Goal: Task Accomplishment & Management: Manage account settings

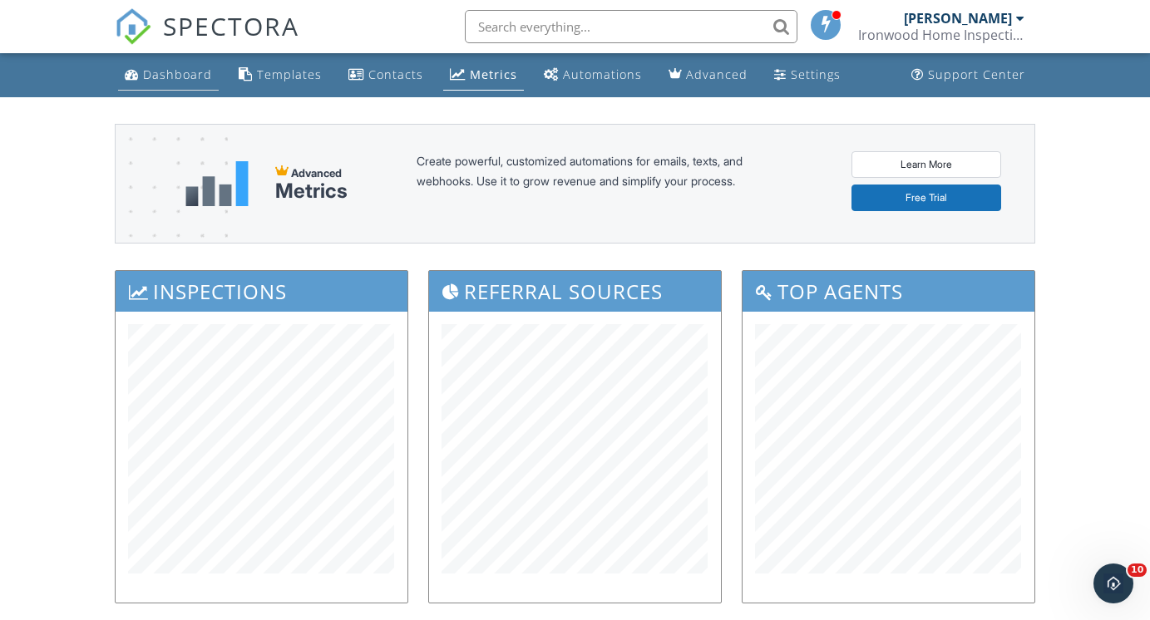
click at [163, 71] on div "Dashboard" at bounding box center [177, 75] width 69 height 16
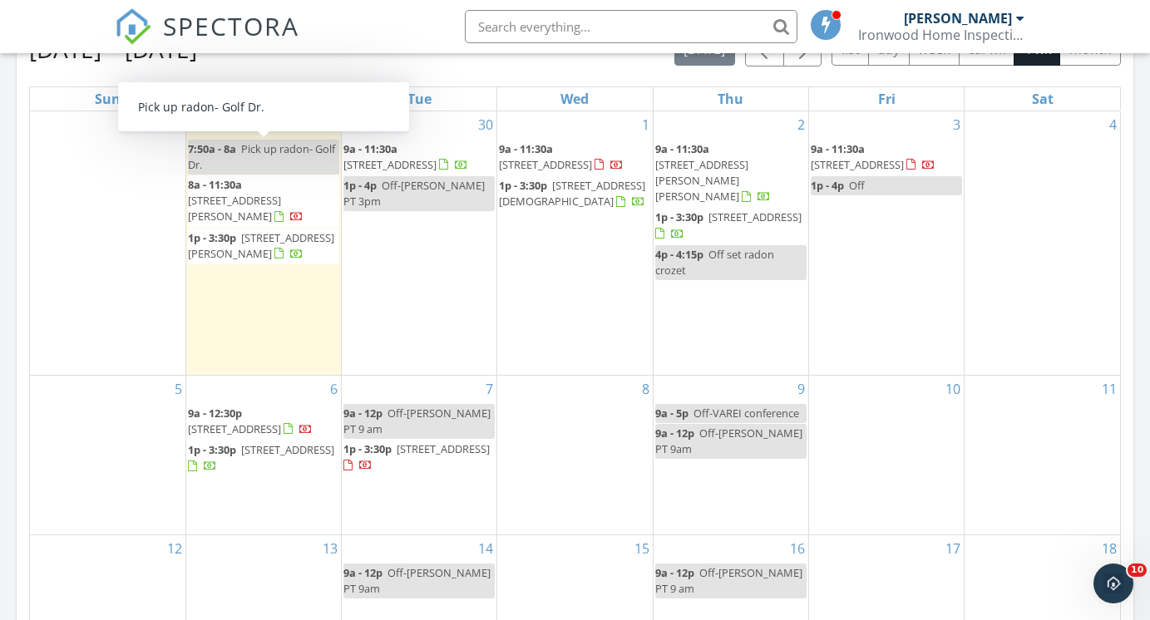
scroll to position [892, 0]
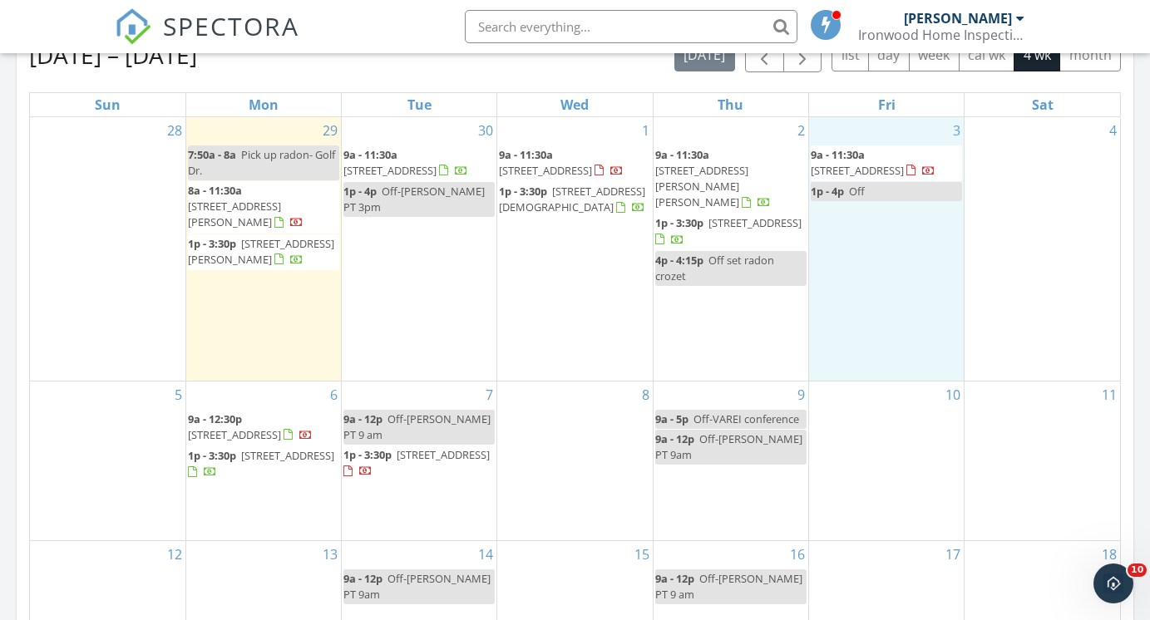
click at [888, 234] on div "3 9a - 11:30a 8 Sand Trap Terrace, Palmyra 22963 1p - 4p Off" at bounding box center [886, 249] width 155 height 264
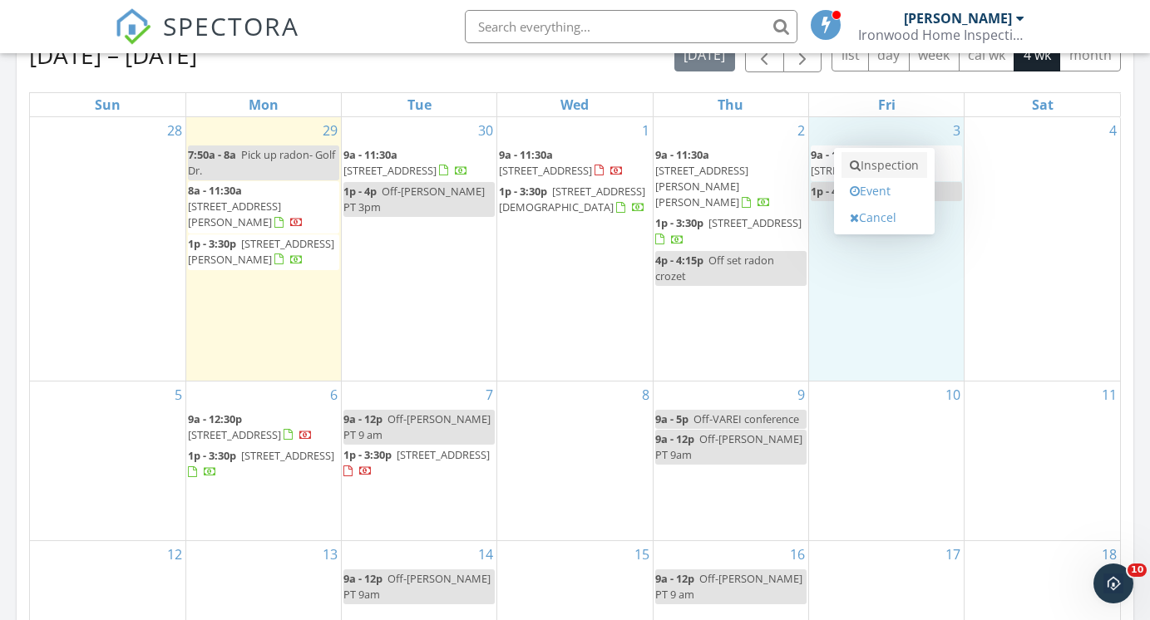
click at [884, 169] on link "Inspection" at bounding box center [884, 165] width 86 height 27
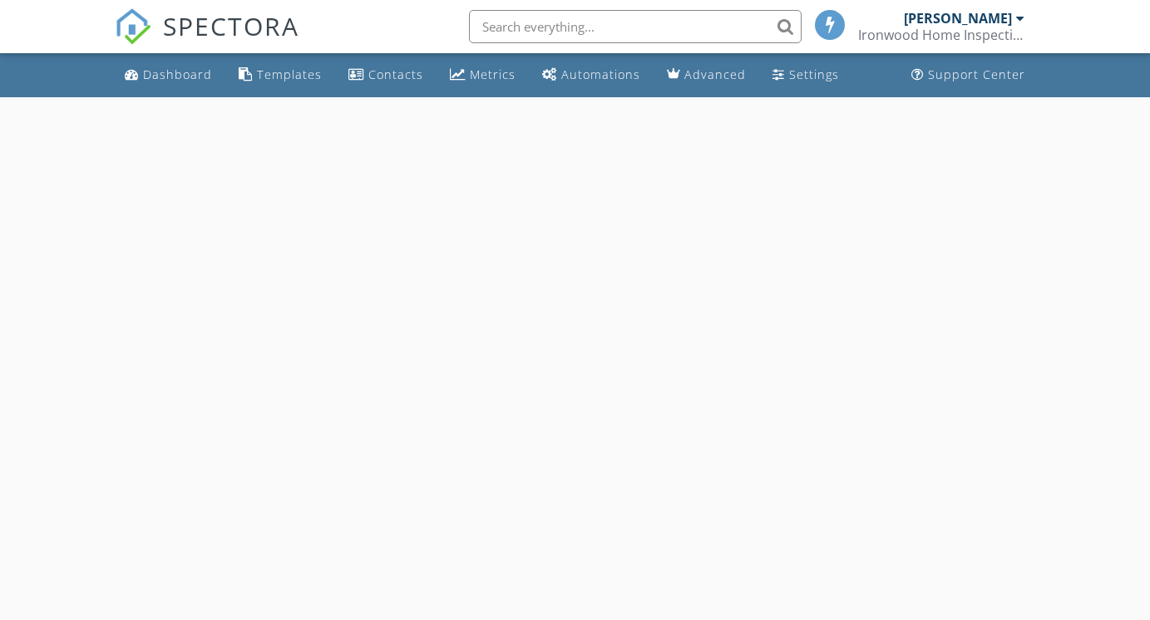
select select "9"
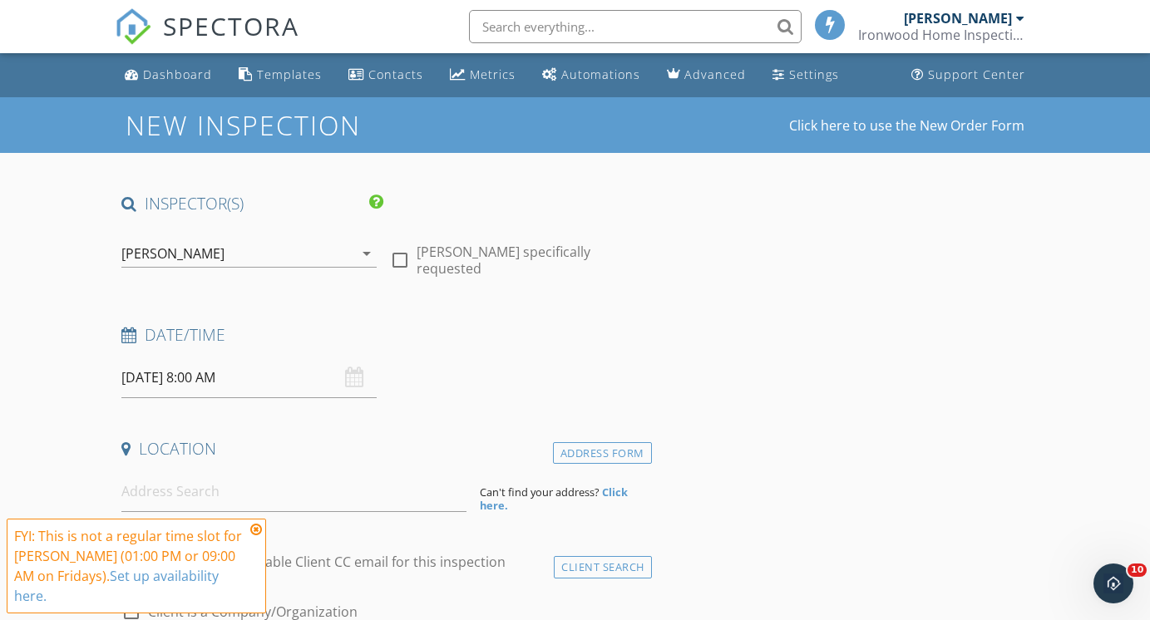
click at [304, 382] on input "10/03/2025 8:00 AM" at bounding box center [248, 377] width 255 height 41
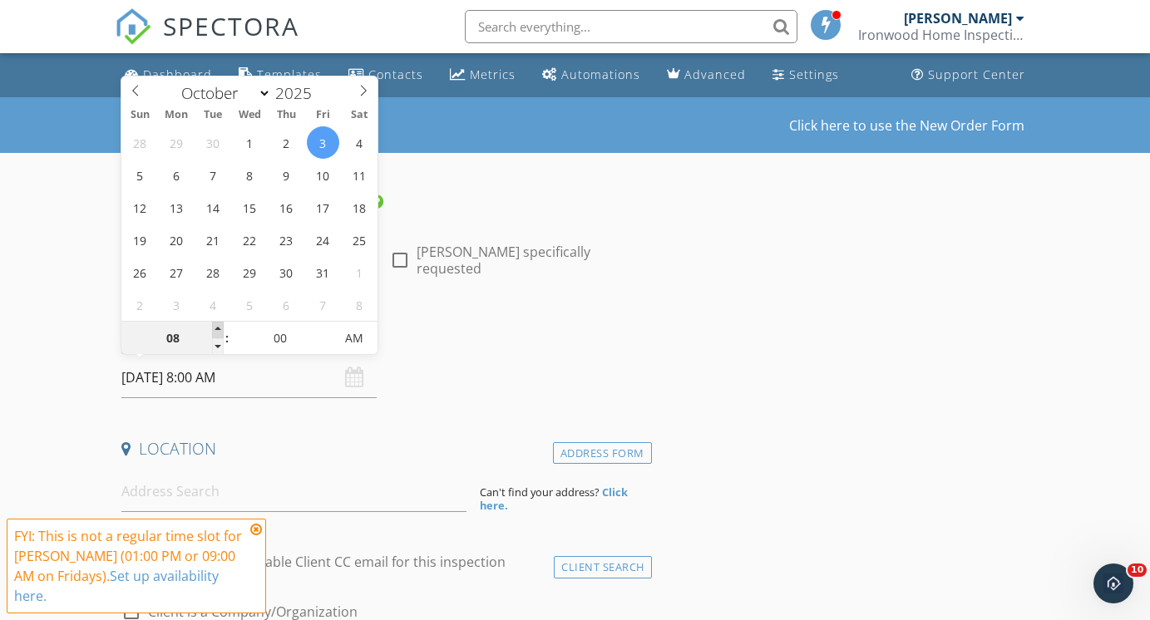
type input "09"
type input "10/03/2025 9:00 AM"
click at [219, 328] on span at bounding box center [218, 330] width 12 height 17
type input "10"
type input "10/03/2025 10:00 AM"
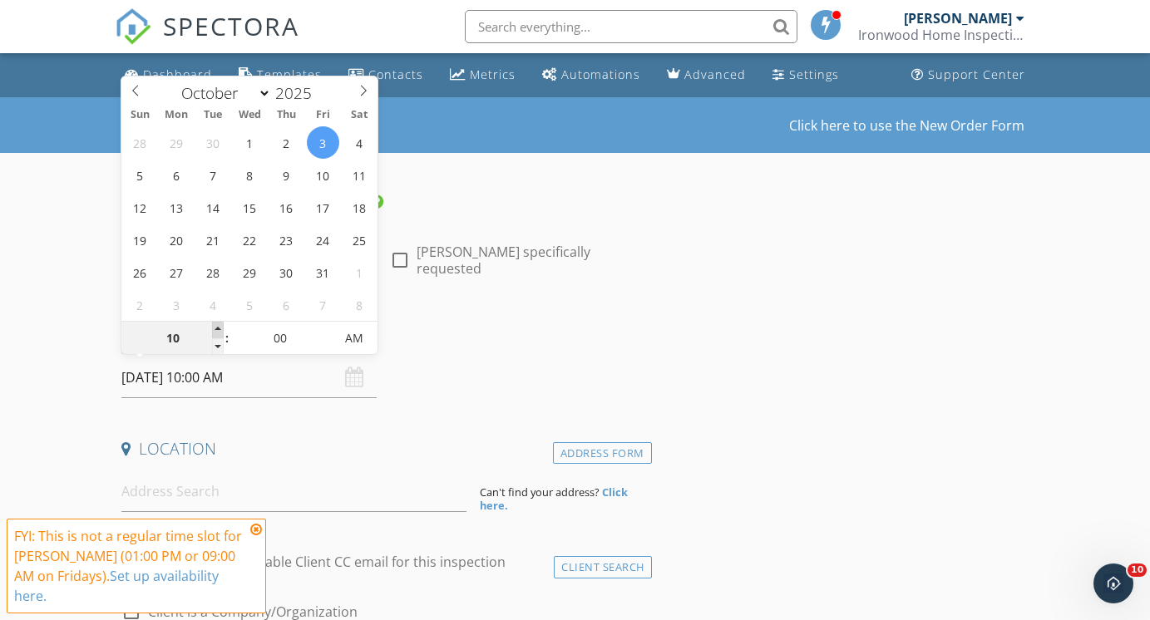
click at [219, 328] on span at bounding box center [218, 330] width 12 height 17
type input "11"
type input "10/03/2025 11:00 AM"
click at [219, 328] on span at bounding box center [218, 330] width 12 height 17
type input "12"
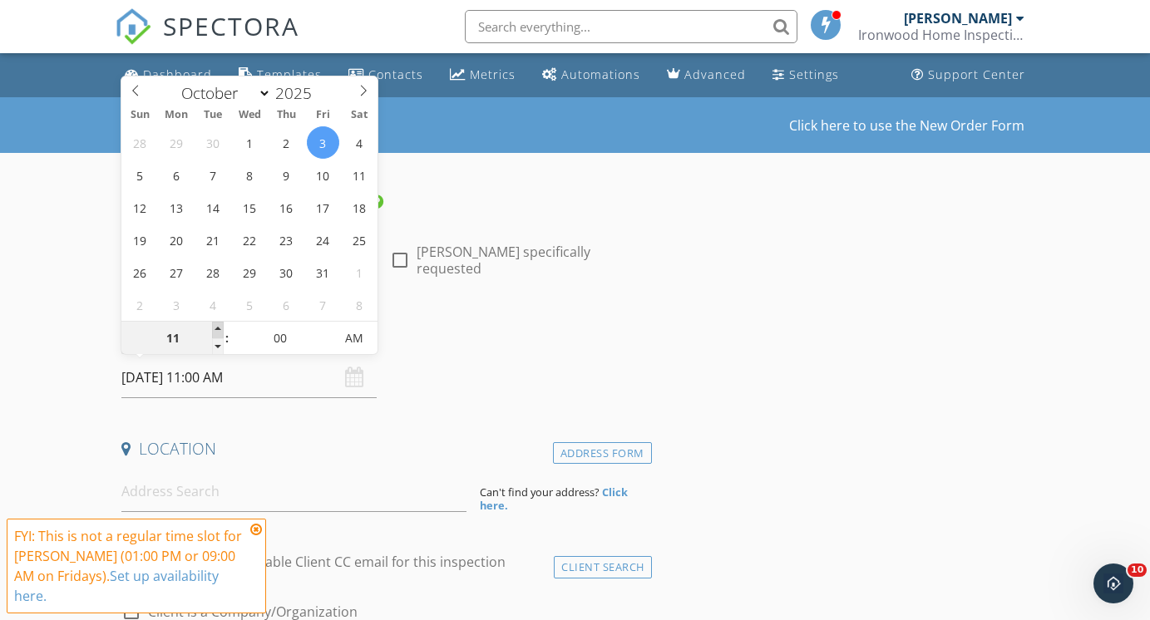
type input "10/03/2025 12:00 PM"
click at [219, 328] on span at bounding box center [218, 330] width 12 height 17
type input "01"
type input "[DATE] 1:00 PM"
click at [219, 328] on span at bounding box center [218, 330] width 12 height 17
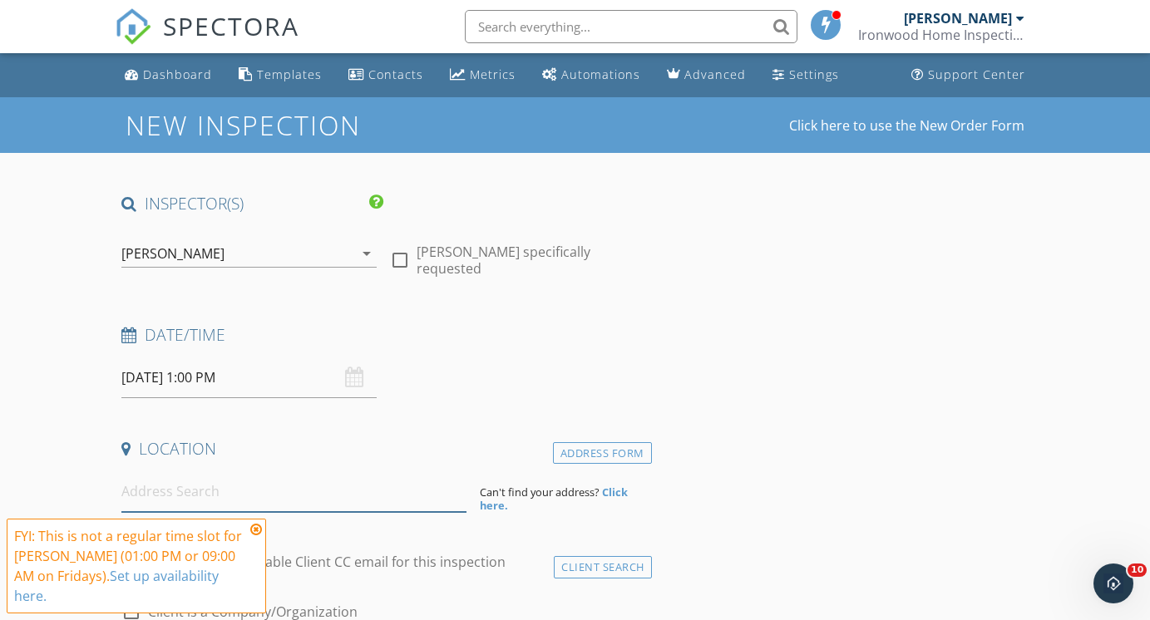
click at [291, 494] on input at bounding box center [293, 491] width 344 height 41
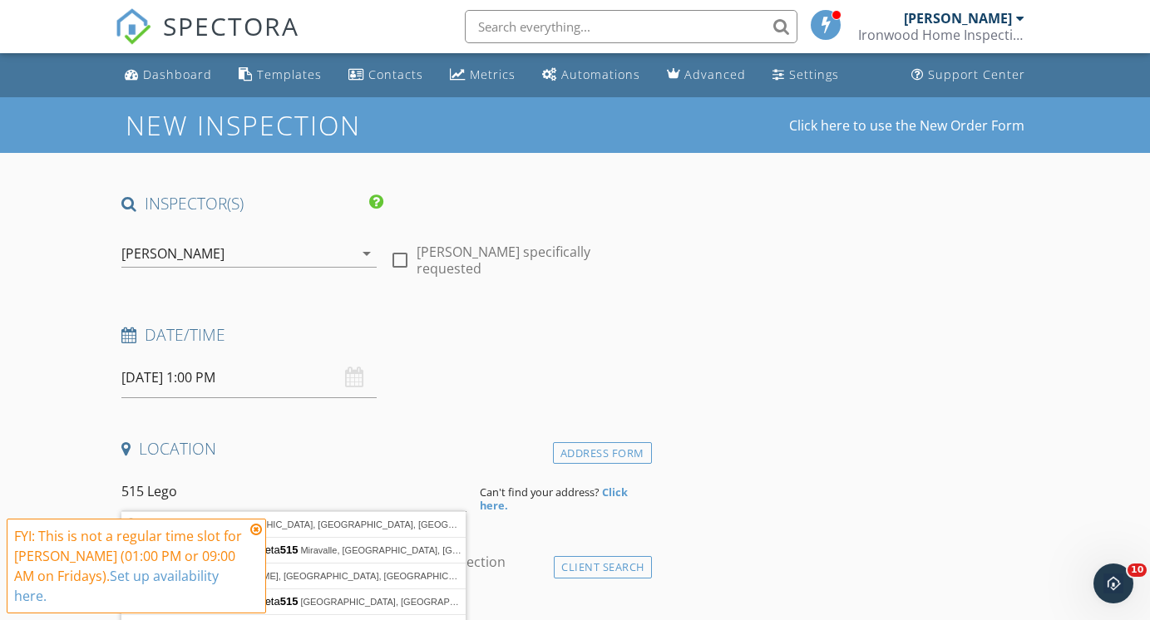
type input "515 Lego Drive, Charlottesville, VA, USA"
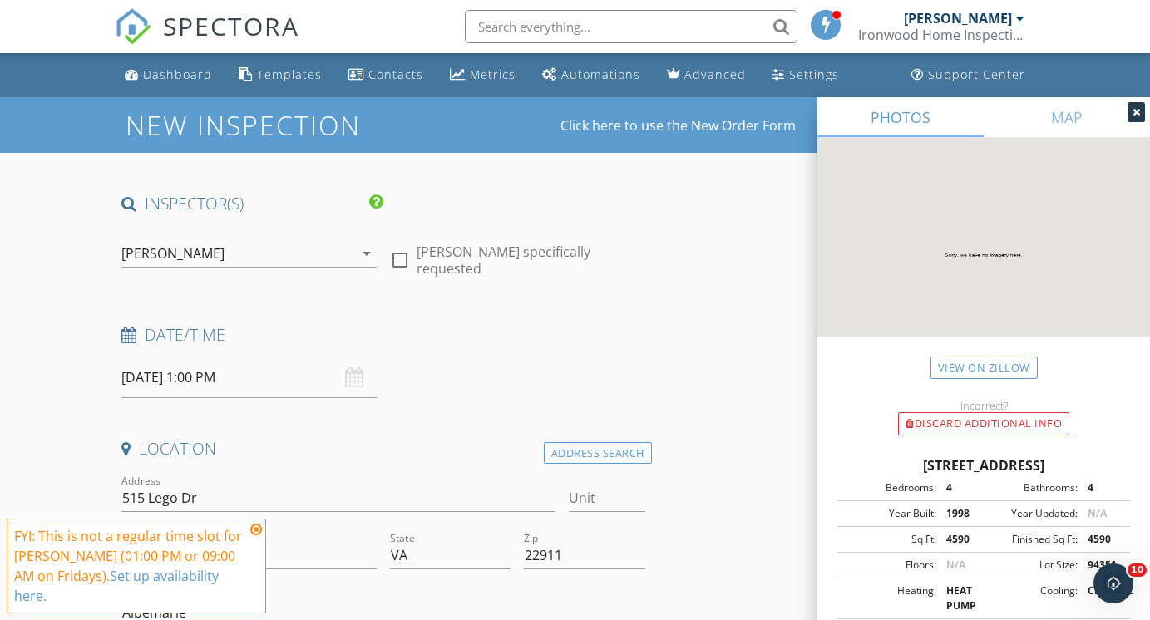
click at [258, 536] on icon at bounding box center [256, 529] width 12 height 13
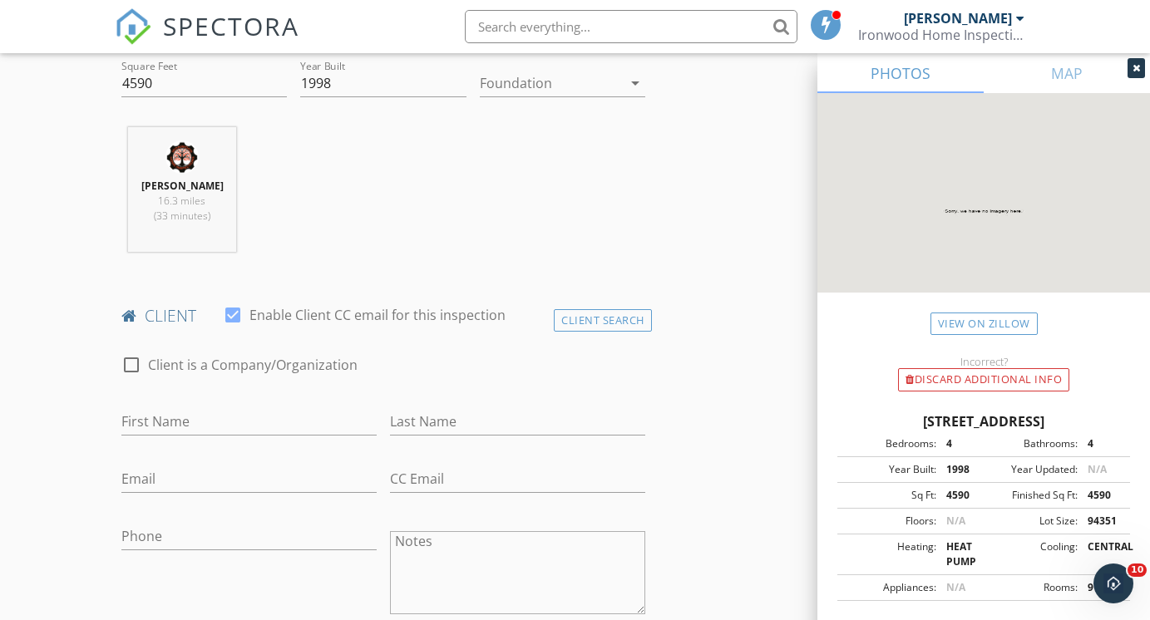
scroll to position [620, 0]
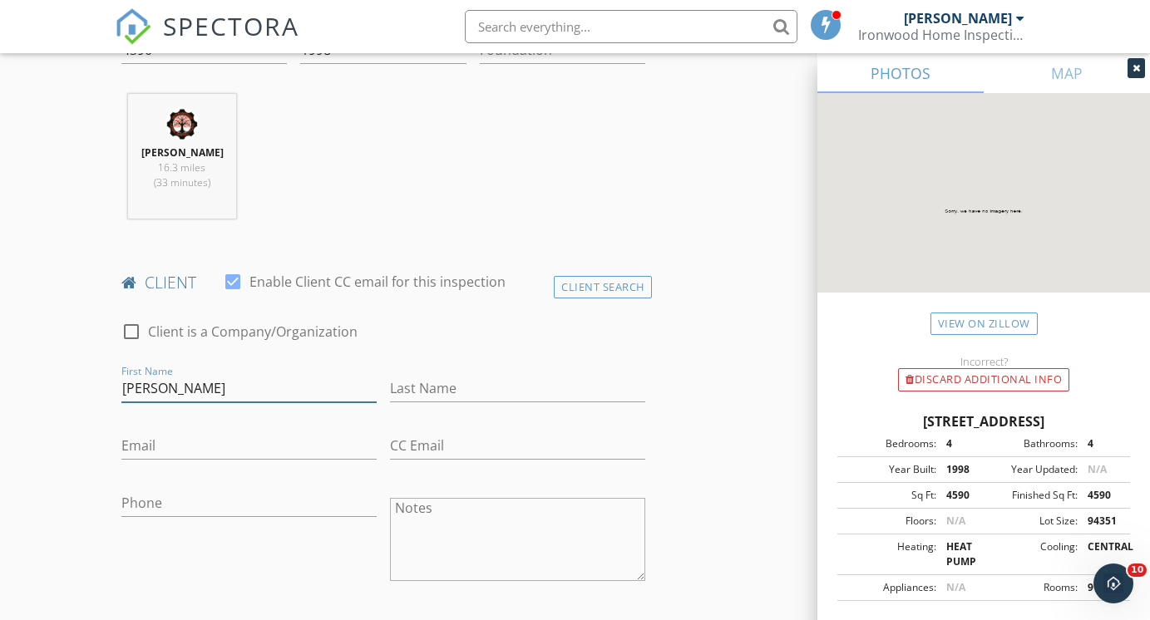
type input "Joe"
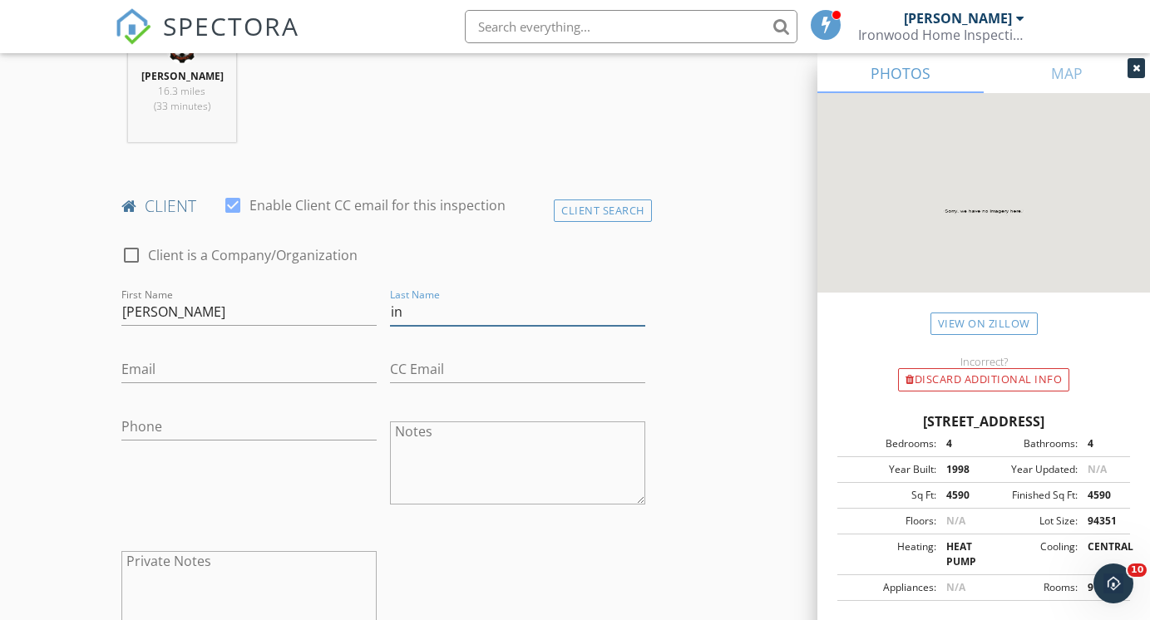
type input "i"
type input "Linzon"
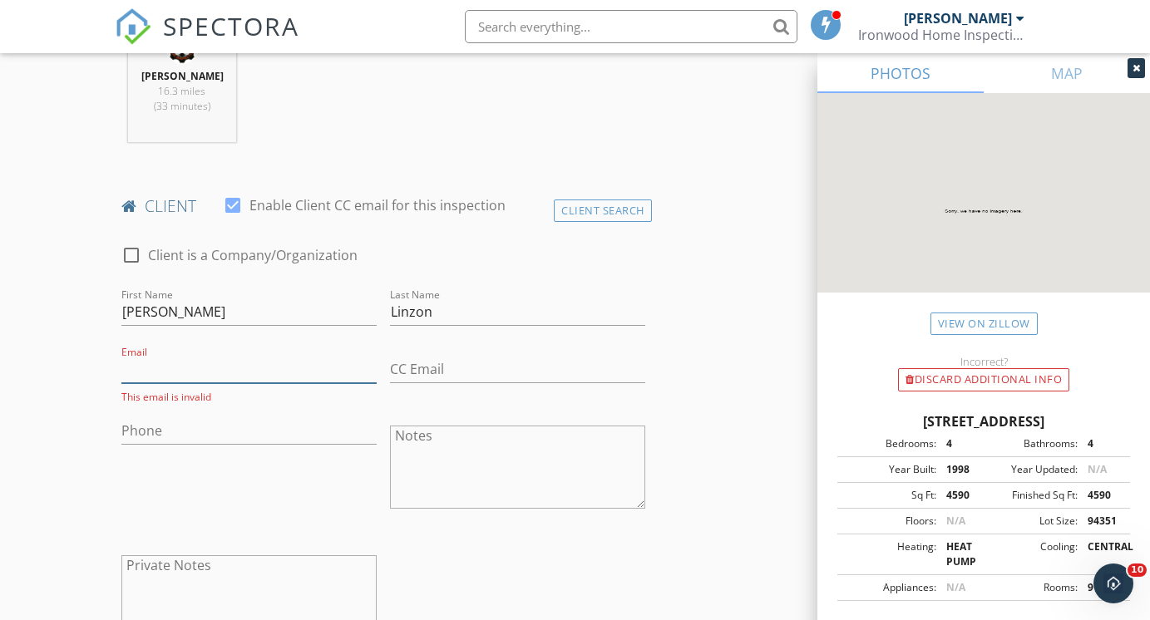
paste input "joseph.linzon@gmail.com"
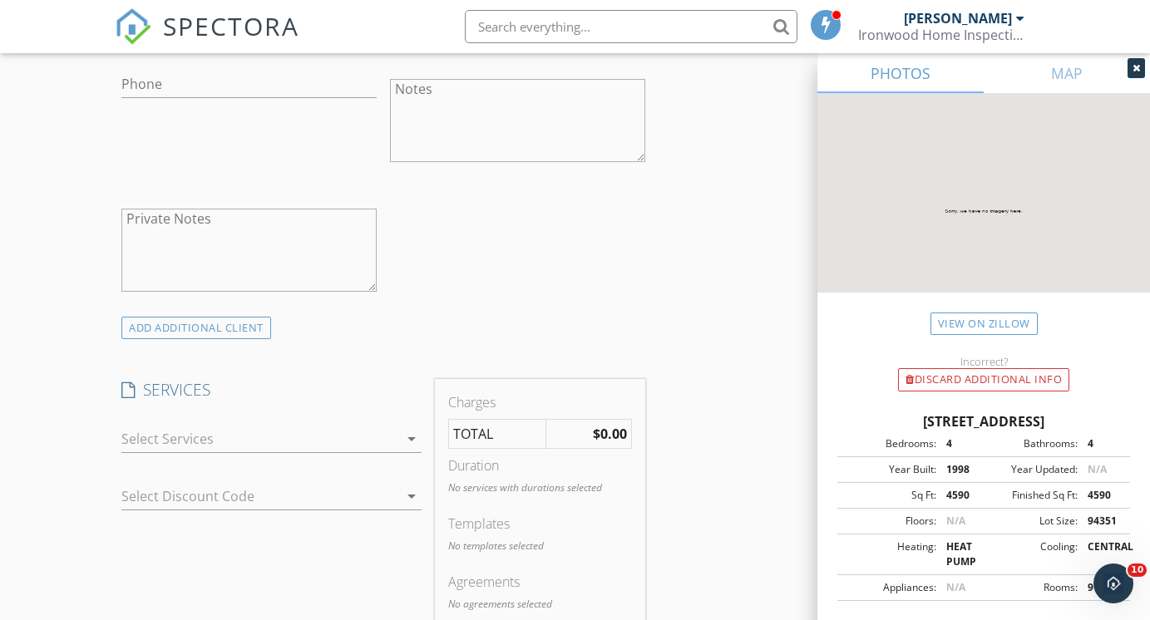
scroll to position [1089, 0]
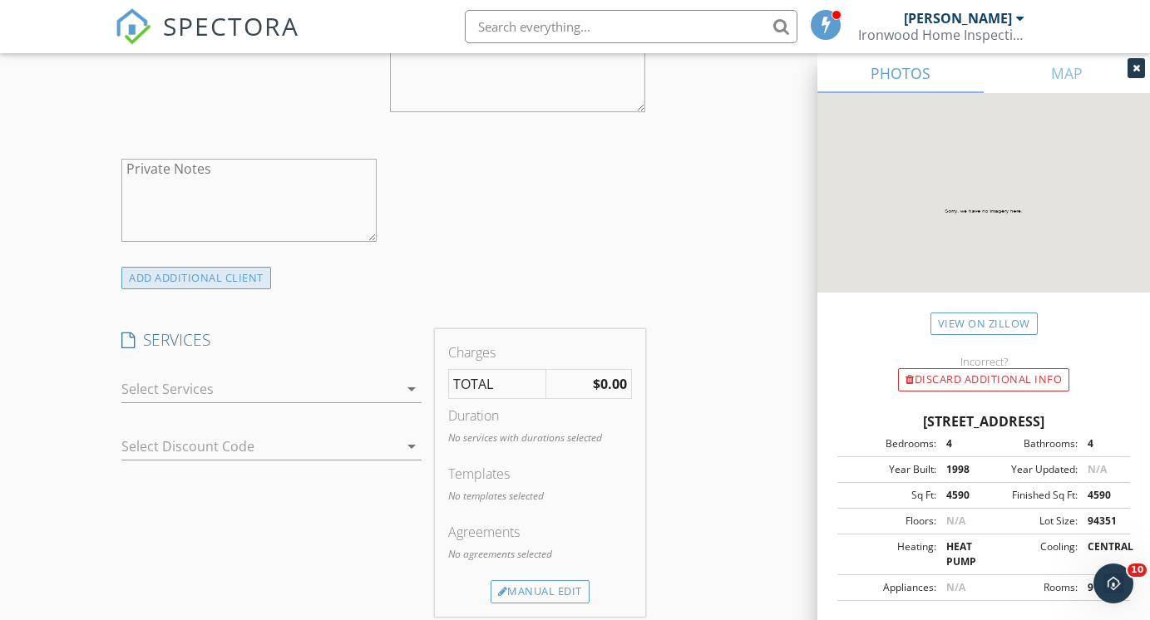
type input "joseph.linzon@gmail.com"
click at [235, 276] on div "ADD ADDITIONAL client" at bounding box center [196, 278] width 150 height 22
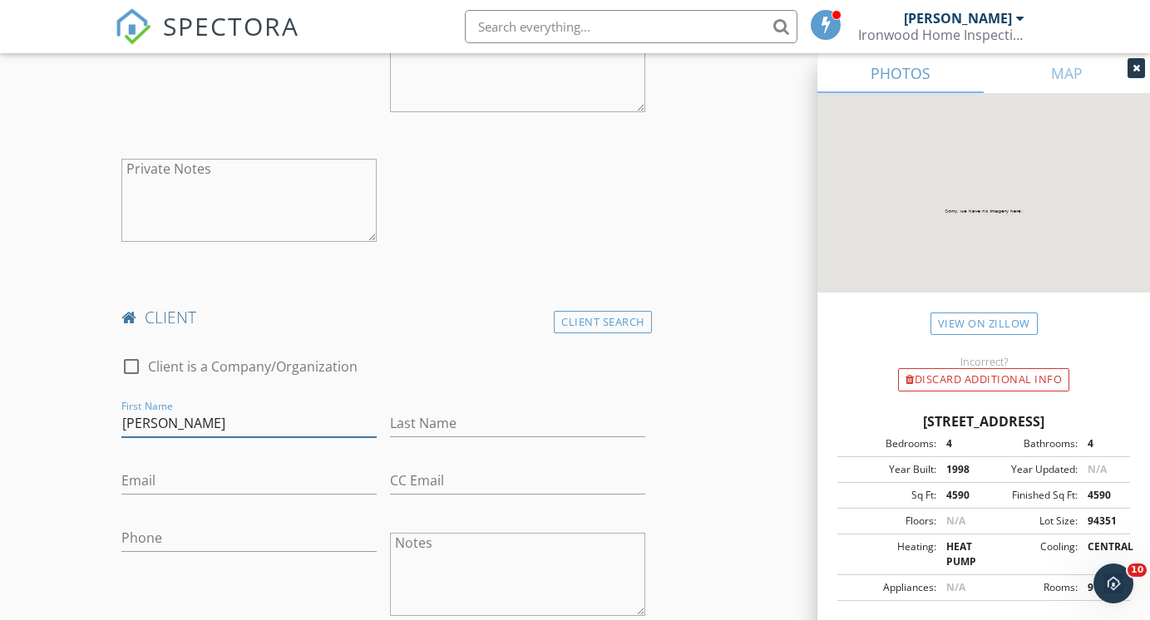
type input "Julie"
type input "Nolet"
paste input "julie@cornerjuice.com"
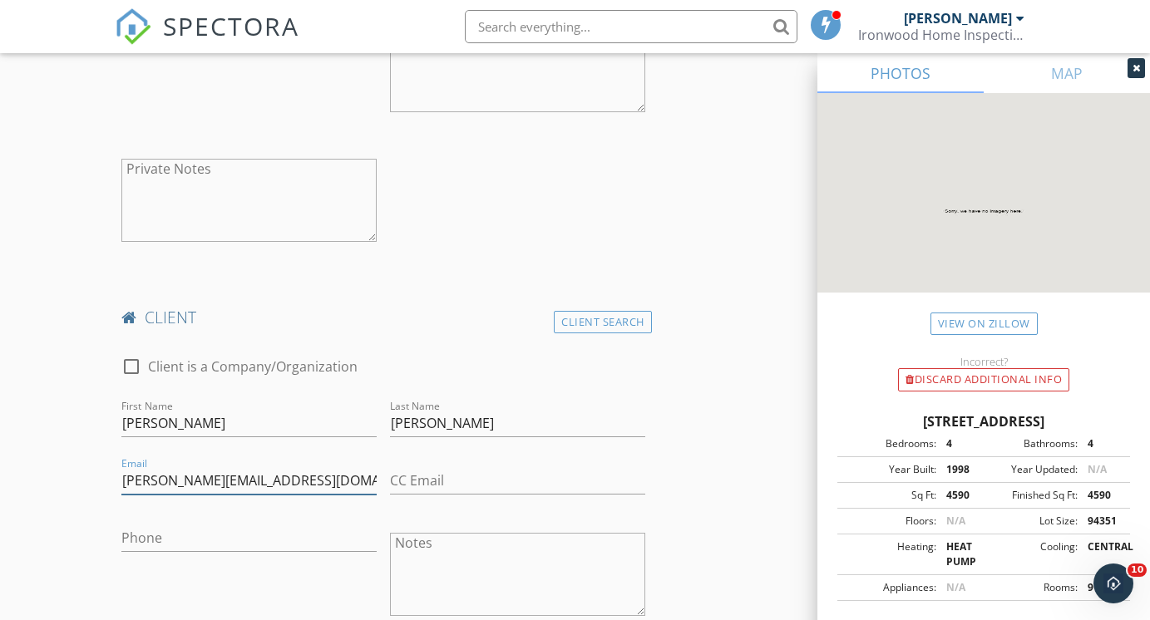
type input "julie@cornerjuice.com"
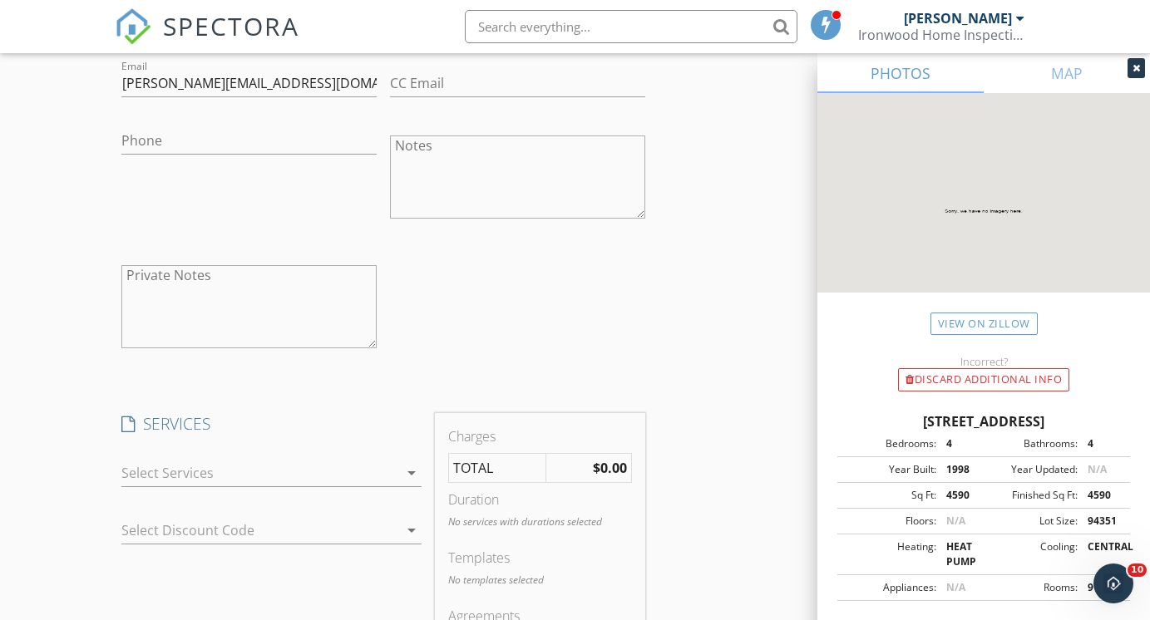
scroll to position [1491, 0]
click at [217, 474] on div at bounding box center [259, 468] width 276 height 27
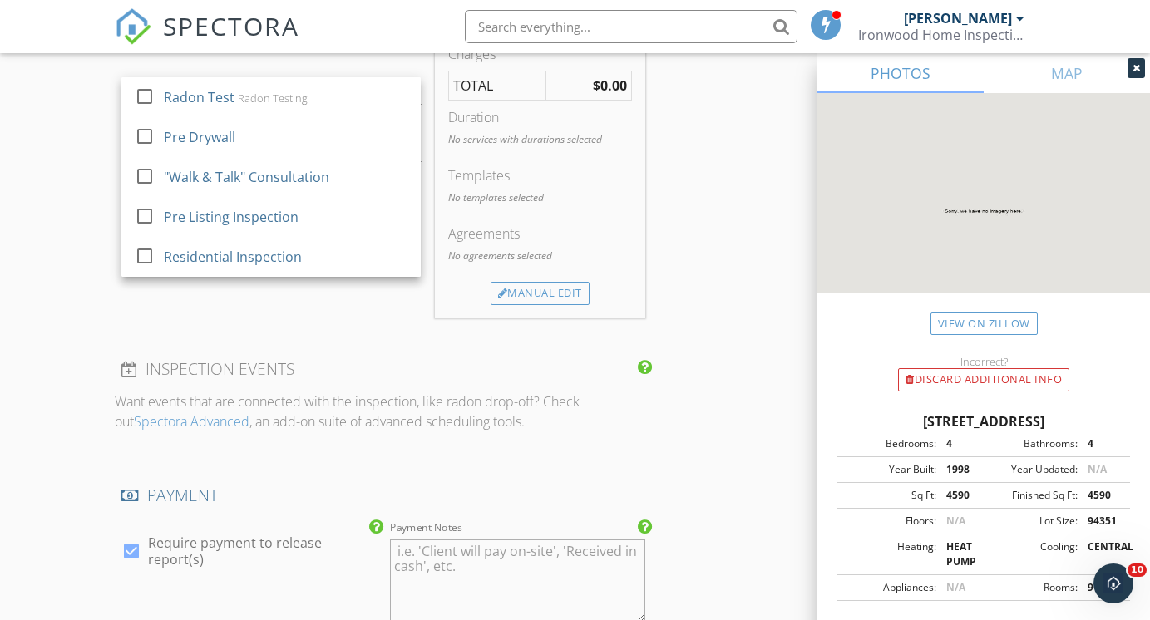
scroll to position [1789, 0]
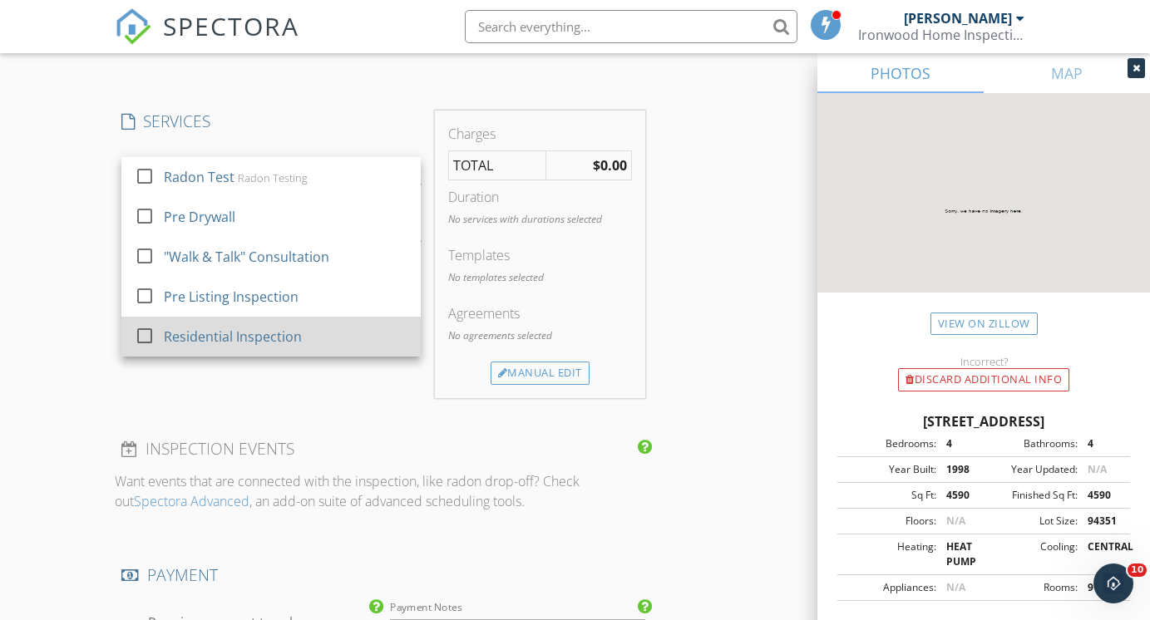
click at [266, 339] on div "Residential Inspection" at bounding box center [234, 337] width 138 height 20
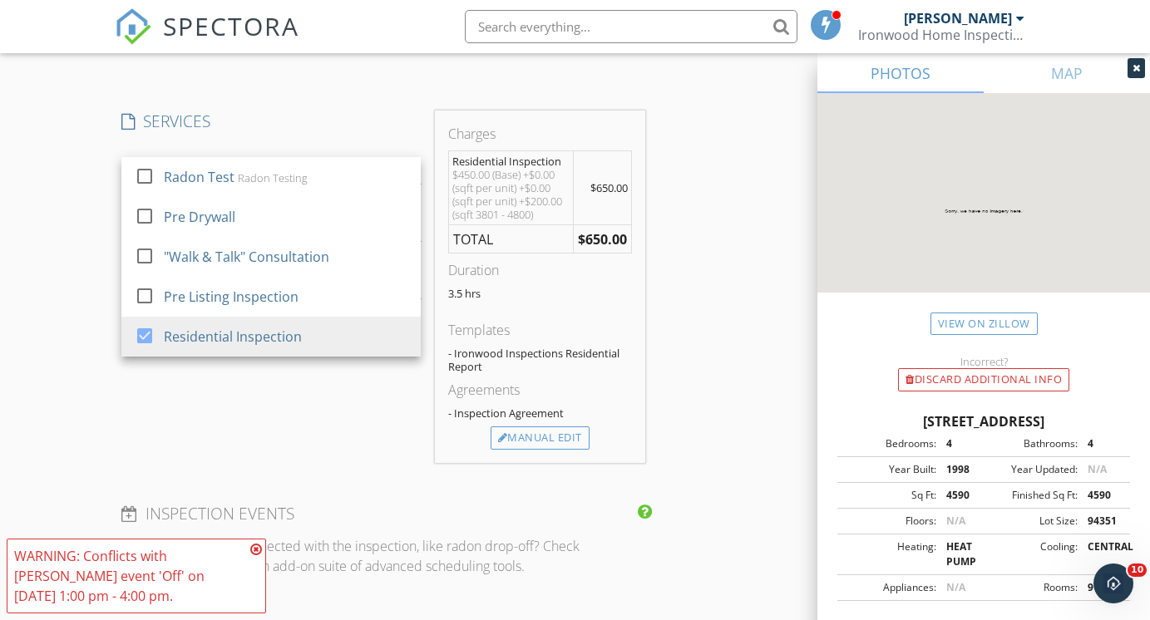
click at [126, 437] on div "SERVICES check_box_outline_blank Radon Test Radon Testing check_box_outline_bla…" at bounding box center [271, 287] width 313 height 352
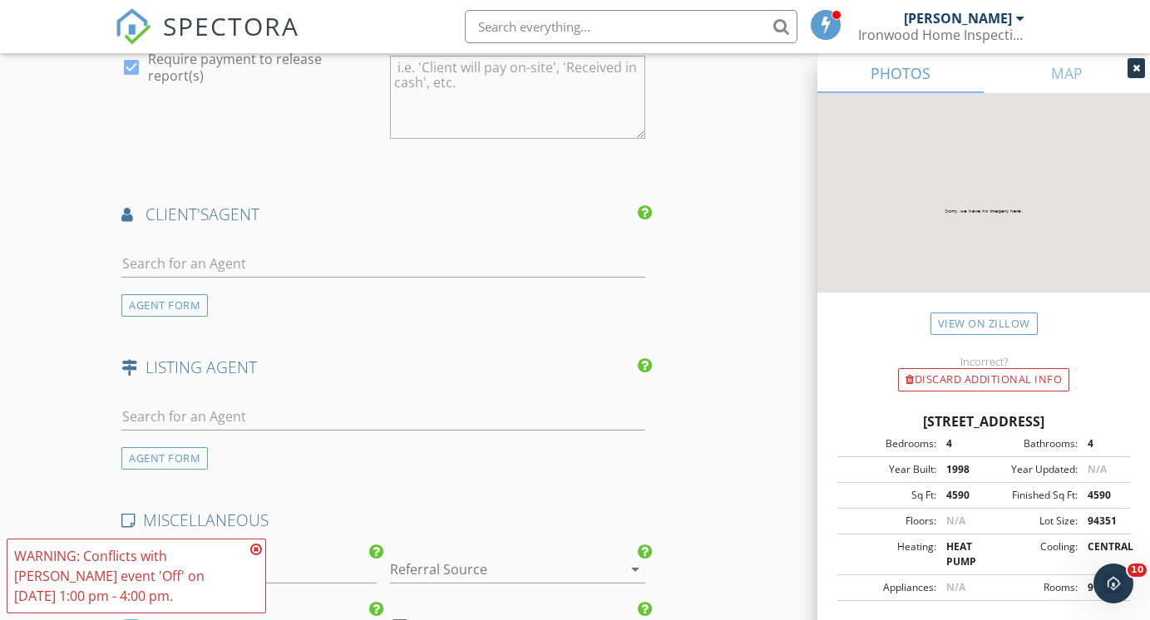
scroll to position [2446, 0]
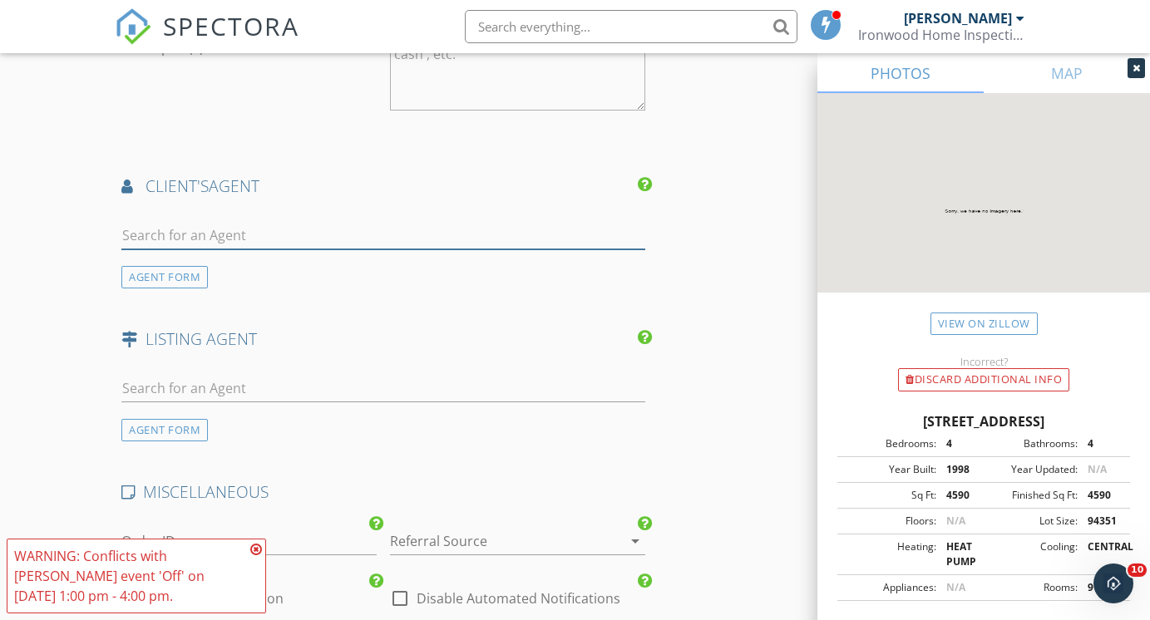
click at [250, 233] on input "text" at bounding box center [382, 235] width 523 height 27
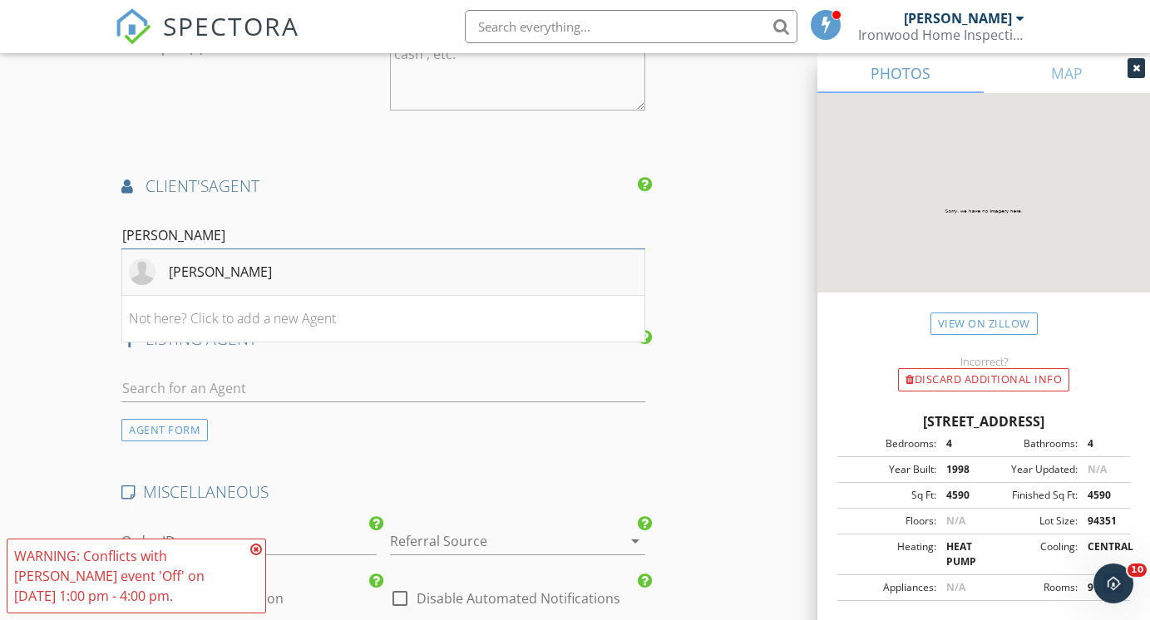
type input "tom"
click at [268, 264] on div "Tommy Brannock" at bounding box center [220, 272] width 103 height 20
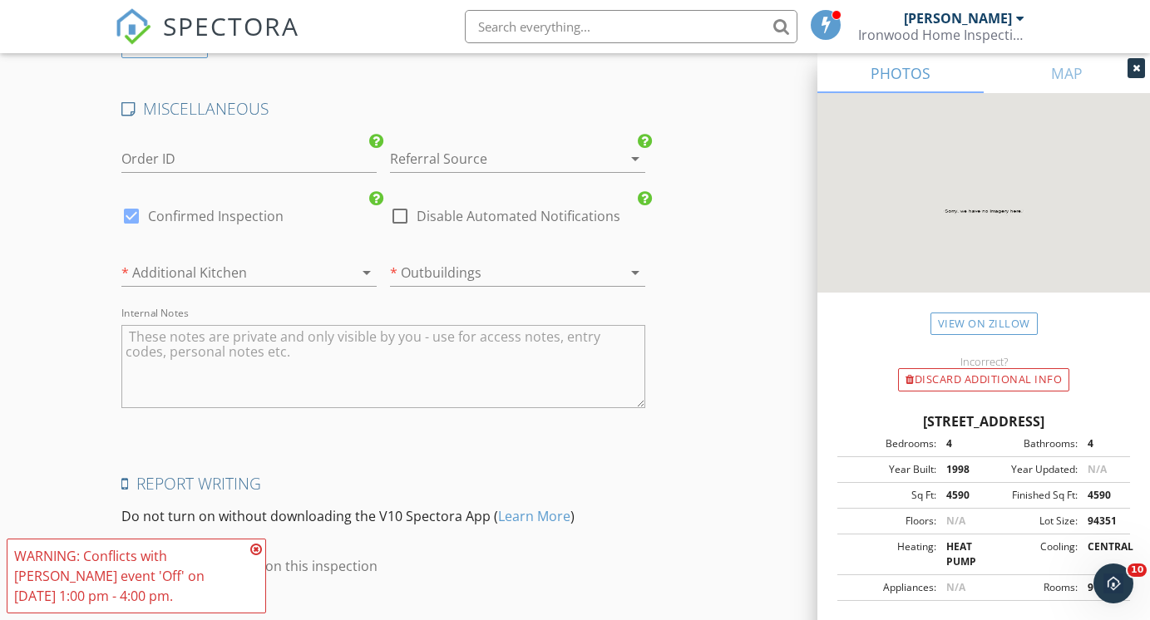
scroll to position [3199, 0]
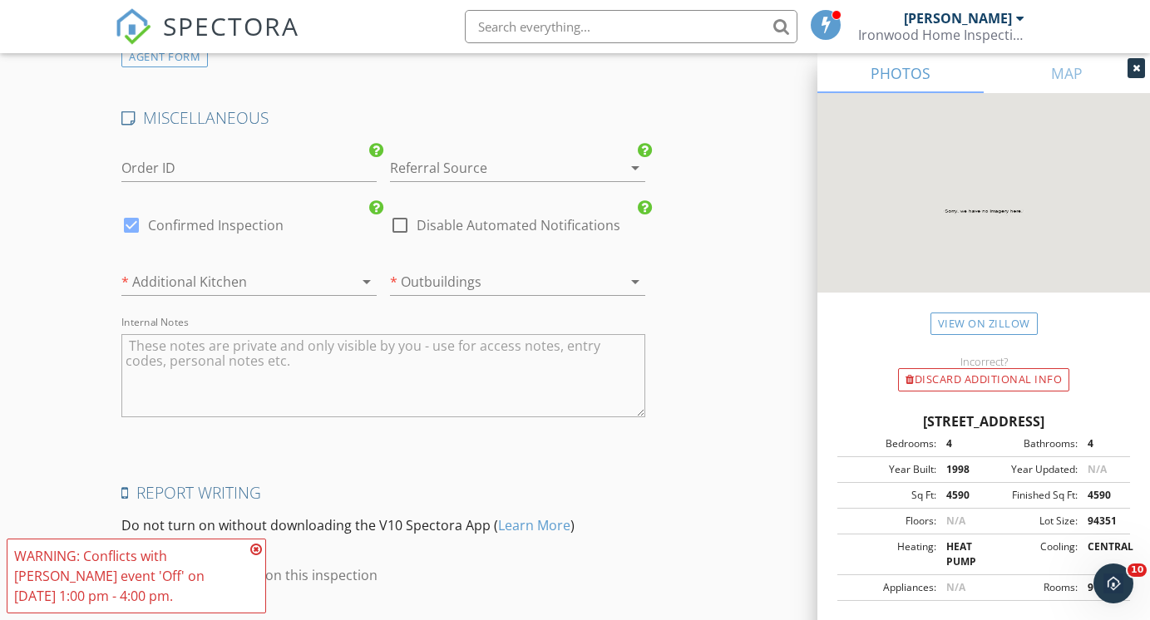
click at [298, 278] on div at bounding box center [225, 282] width 209 height 27
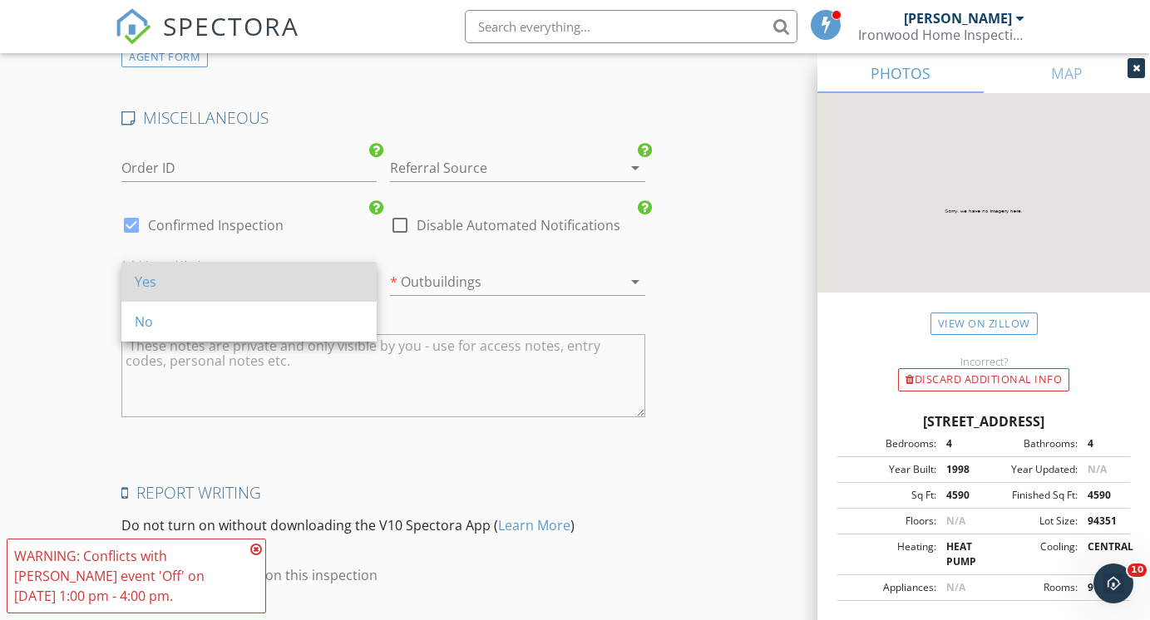
click at [264, 290] on div "Yes" at bounding box center [249, 282] width 229 height 20
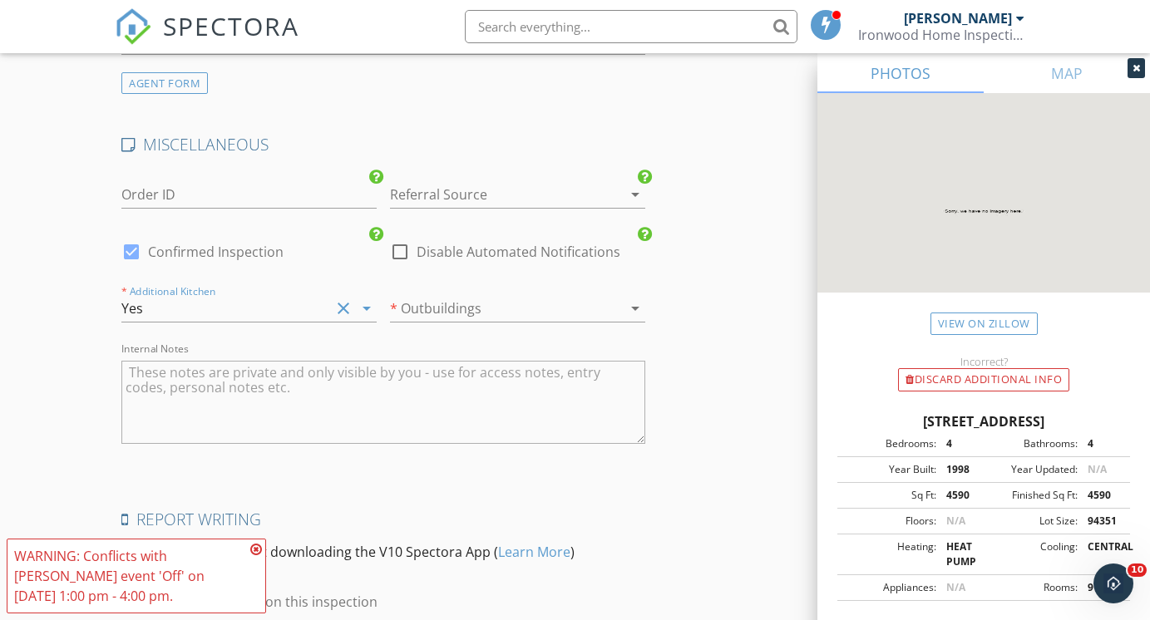
click at [257, 549] on icon at bounding box center [256, 549] width 12 height 13
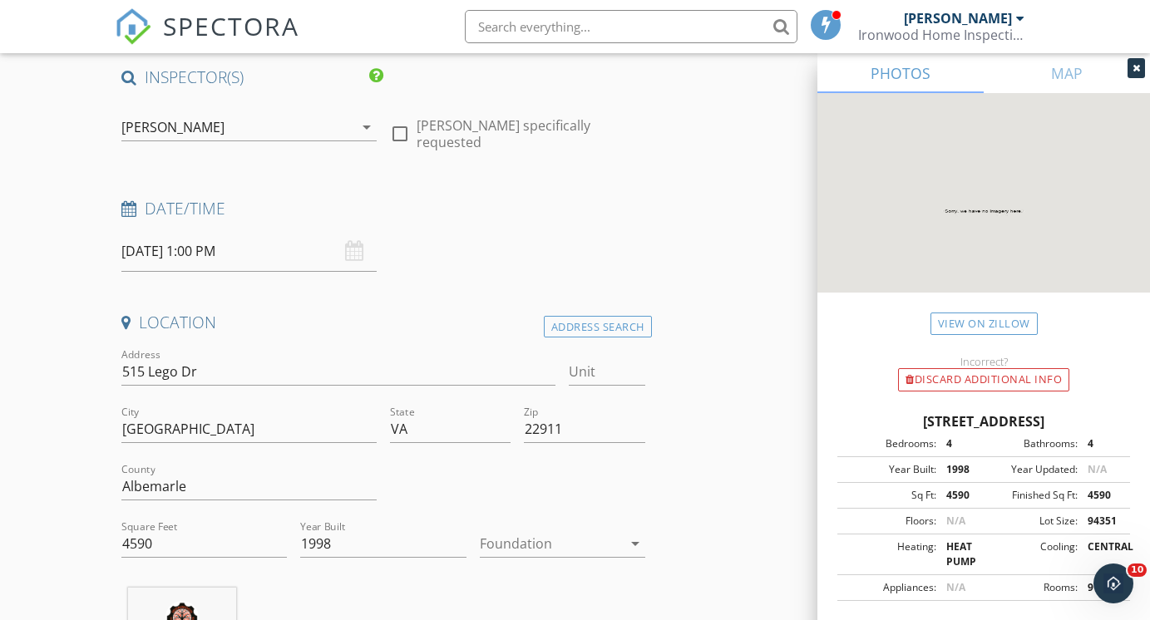
scroll to position [145, 0]
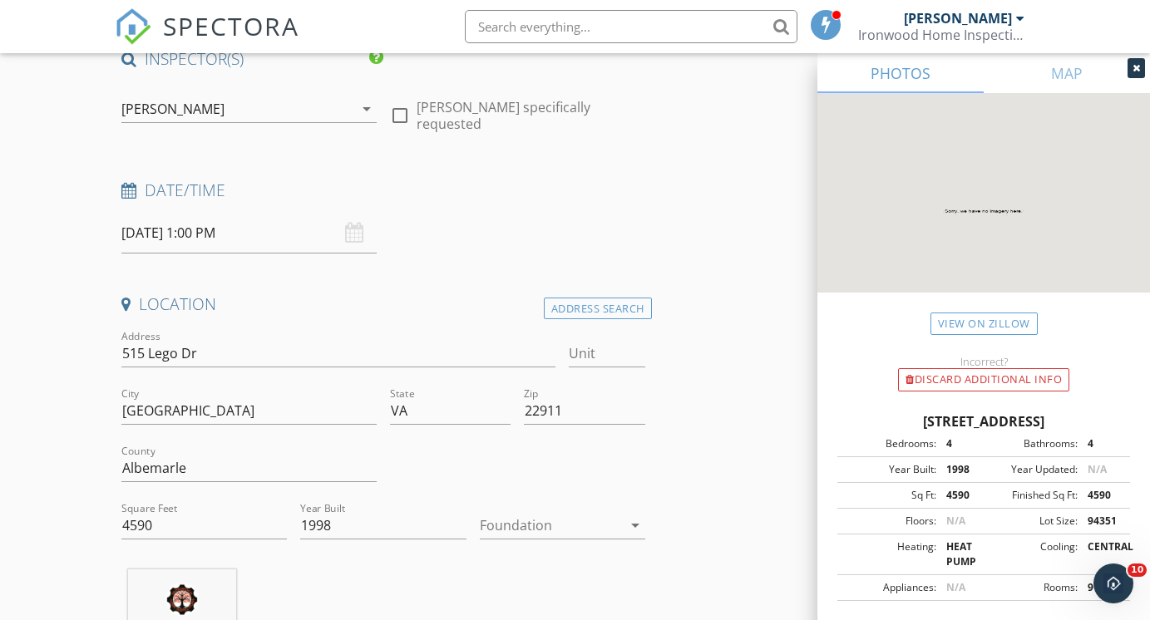
click at [206, 540] on div "Square Feet 4590" at bounding box center [203, 534] width 165 height 44
click at [209, 528] on input "4590" at bounding box center [203, 525] width 165 height 27
type input "5651"
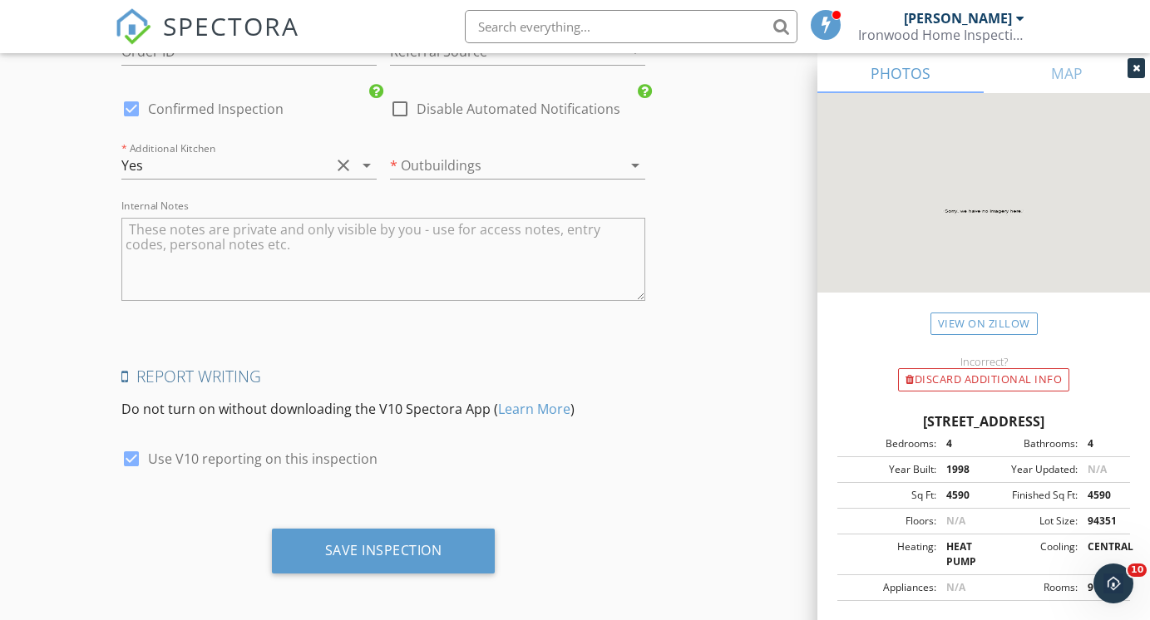
scroll to position [3341, 0]
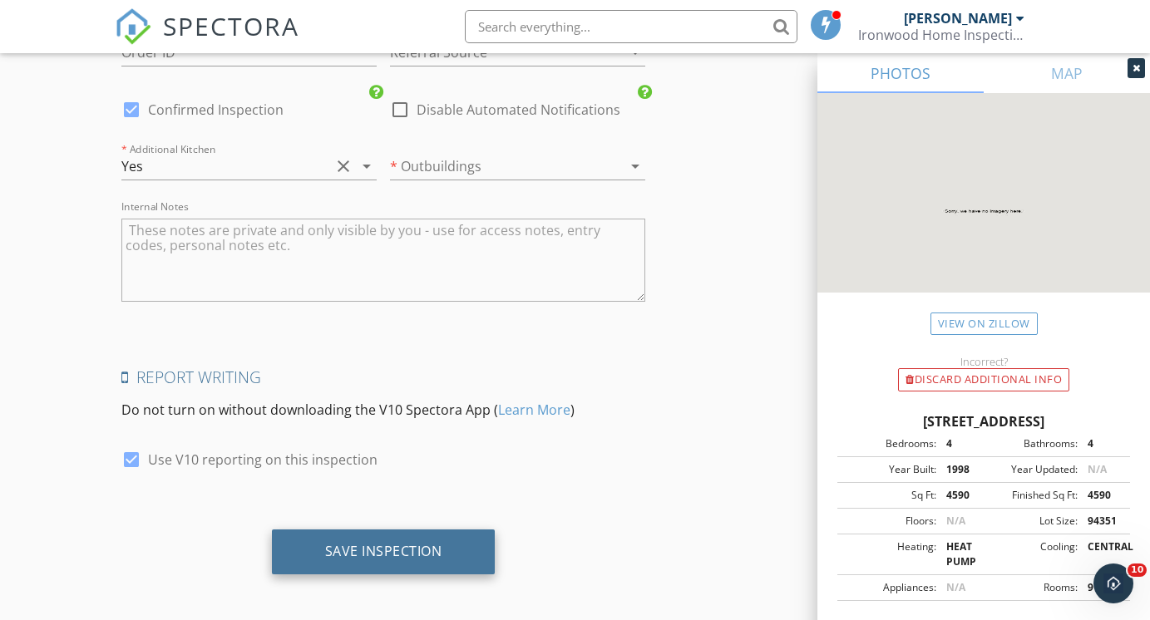
click at [427, 551] on div "Save Inspection" at bounding box center [383, 551] width 117 height 17
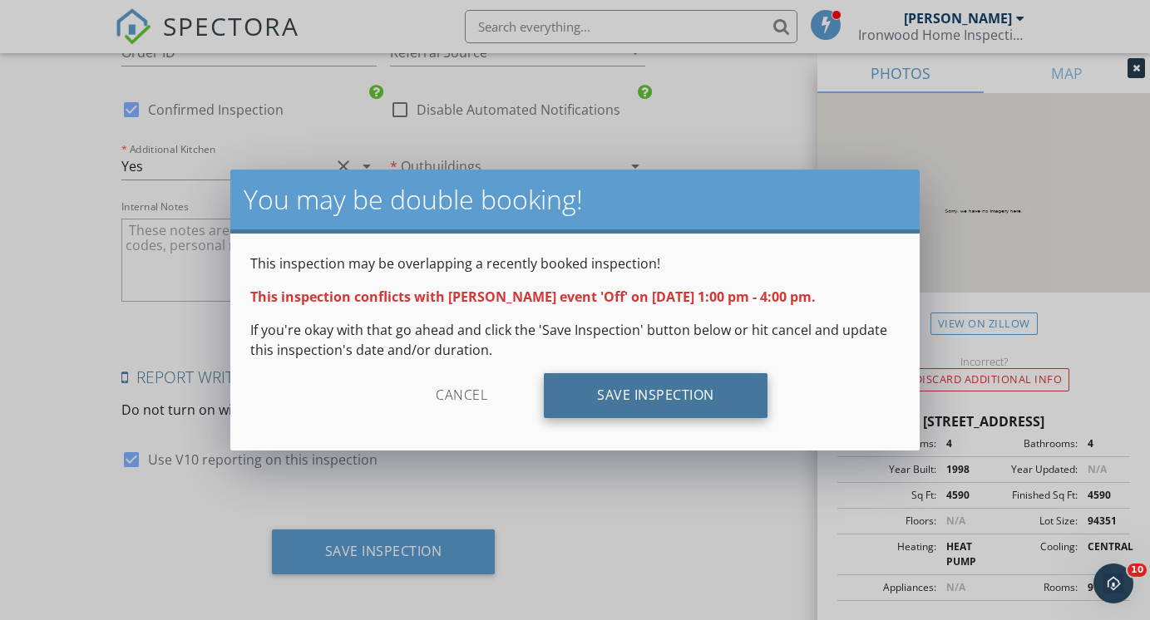
click at [674, 377] on div "Save Inspection" at bounding box center [656, 395] width 224 height 45
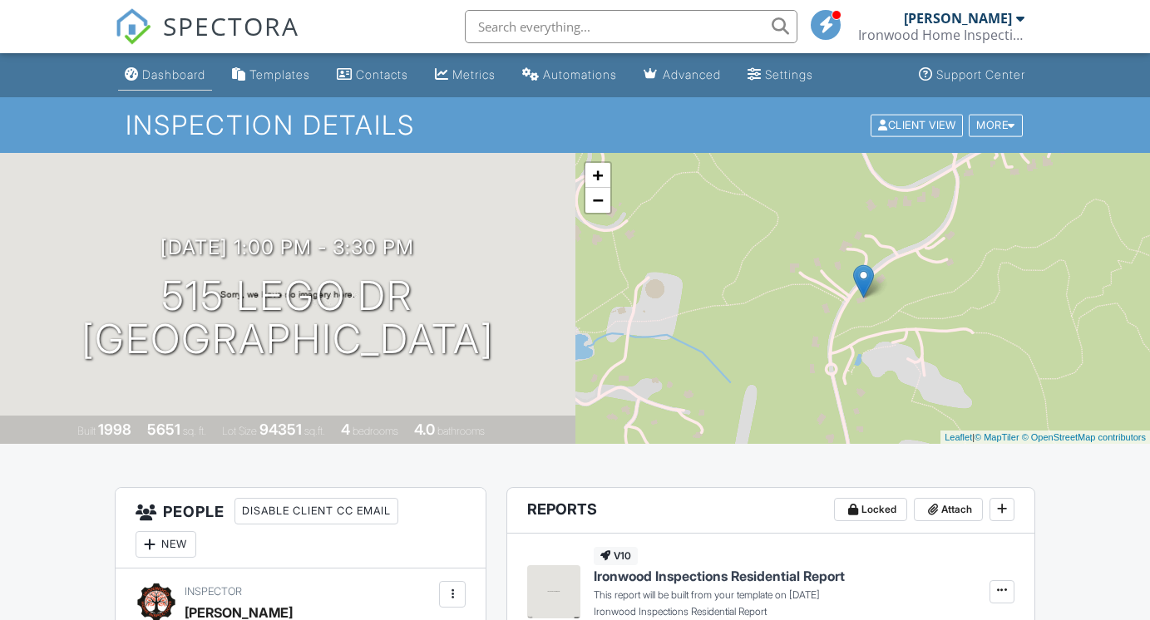
click at [180, 73] on div "Dashboard" at bounding box center [173, 74] width 63 height 14
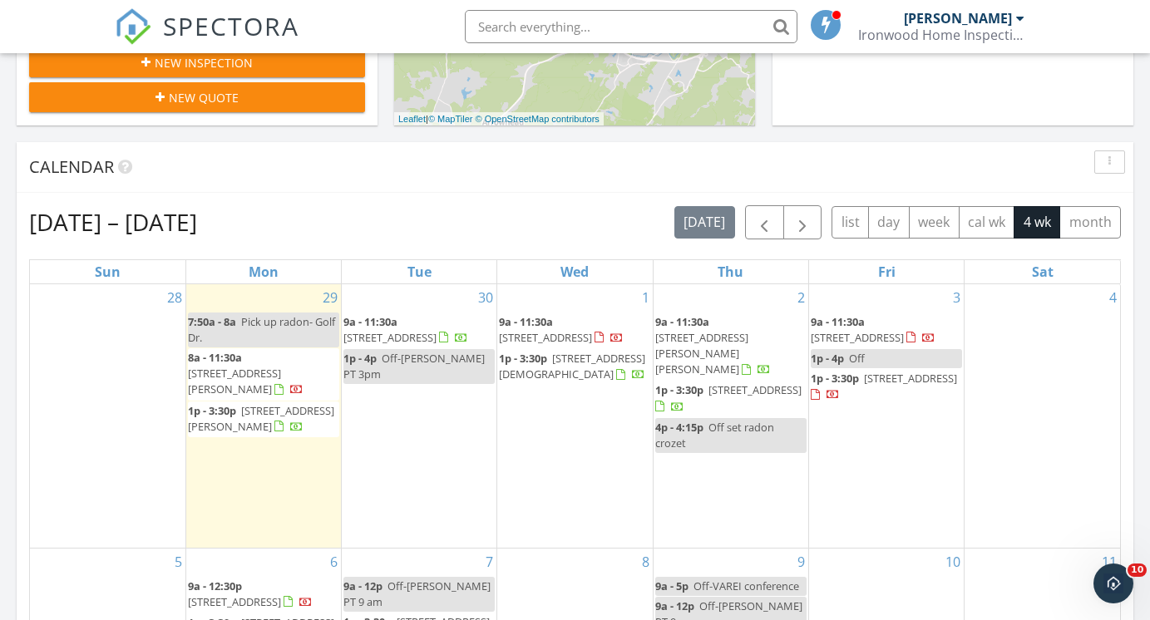
scroll to position [852, 0]
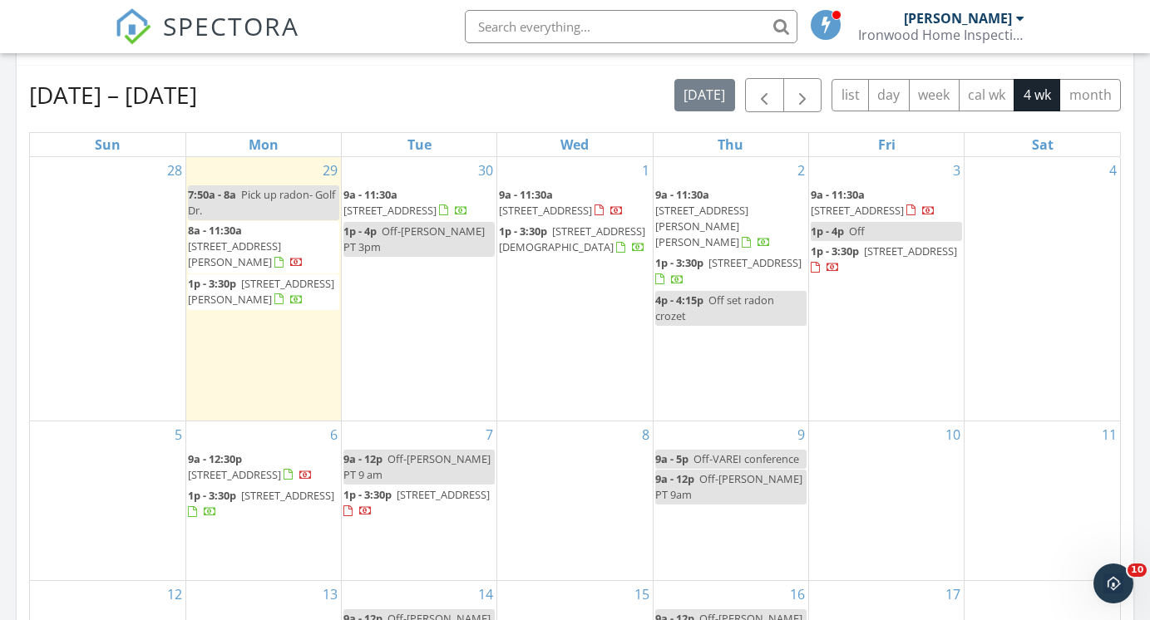
click at [878, 228] on link "1p - 4p Off" at bounding box center [885, 231] width 151 height 19
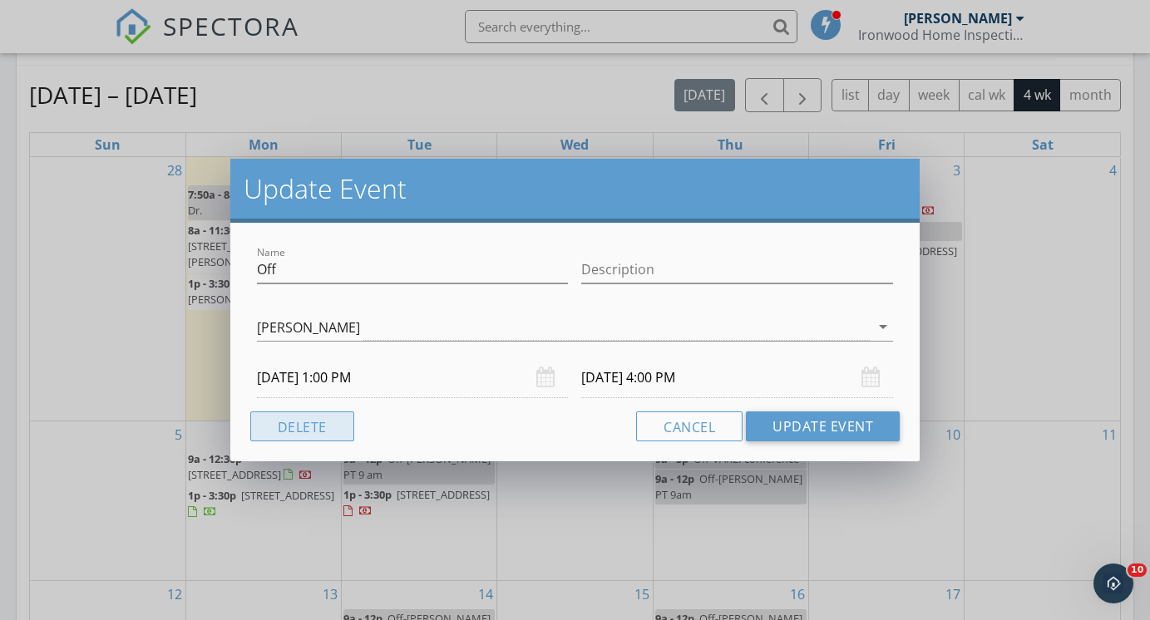
click at [288, 429] on button "Delete" at bounding box center [302, 426] width 104 height 30
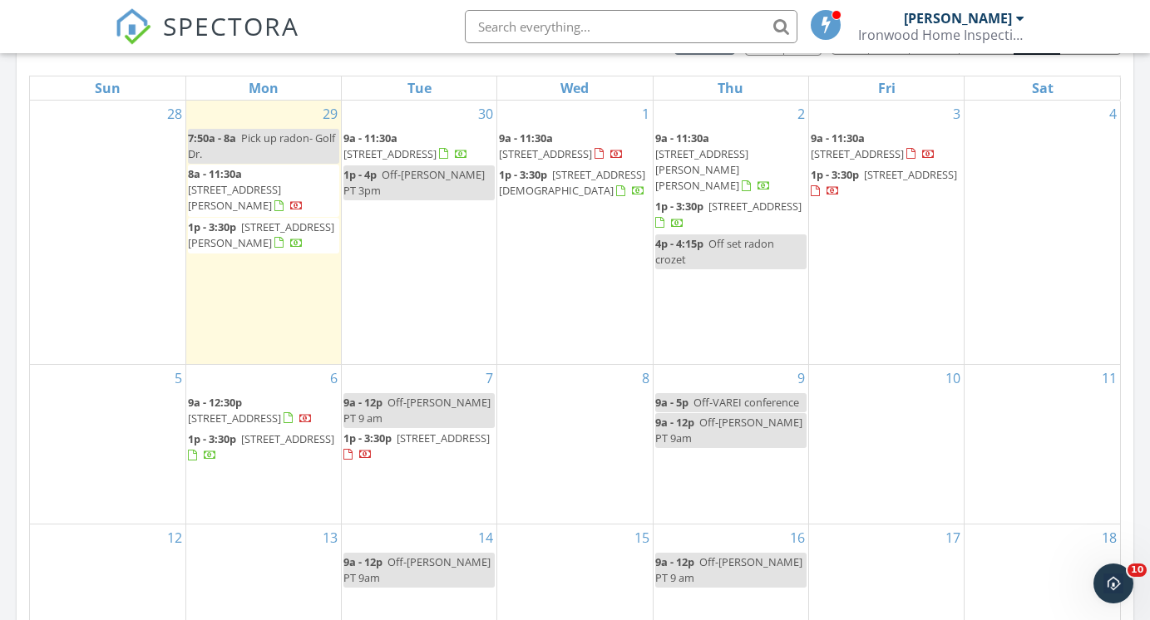
scroll to position [907, 0]
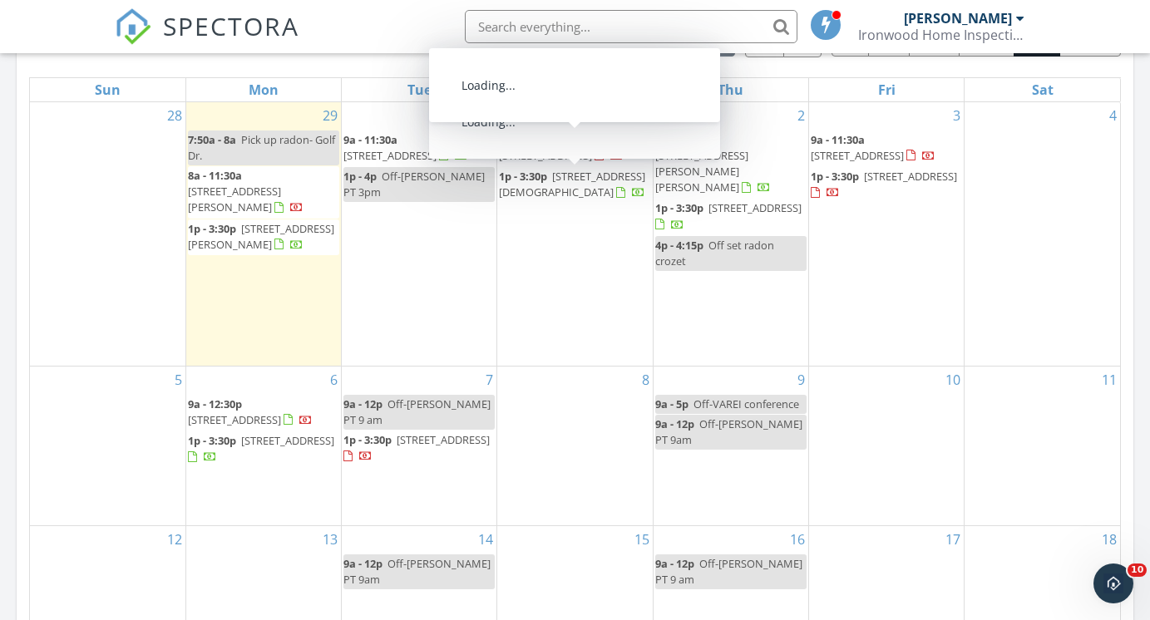
click at [573, 148] on span "[STREET_ADDRESS]" at bounding box center [545, 155] width 93 height 15
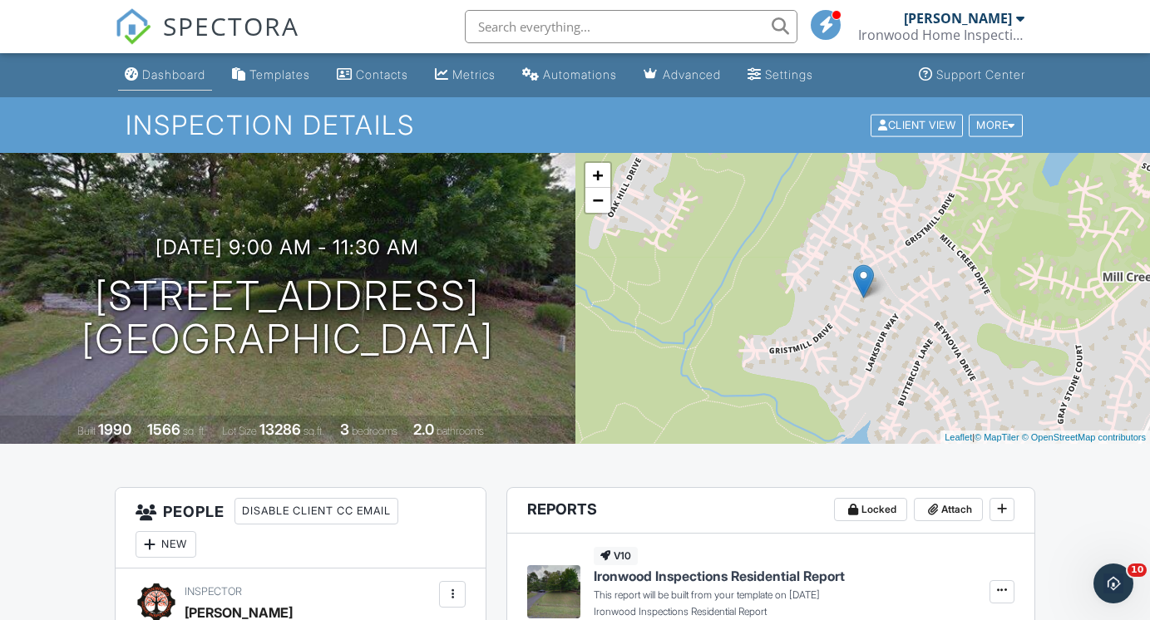
click at [144, 83] on link "Dashboard" at bounding box center [165, 75] width 94 height 31
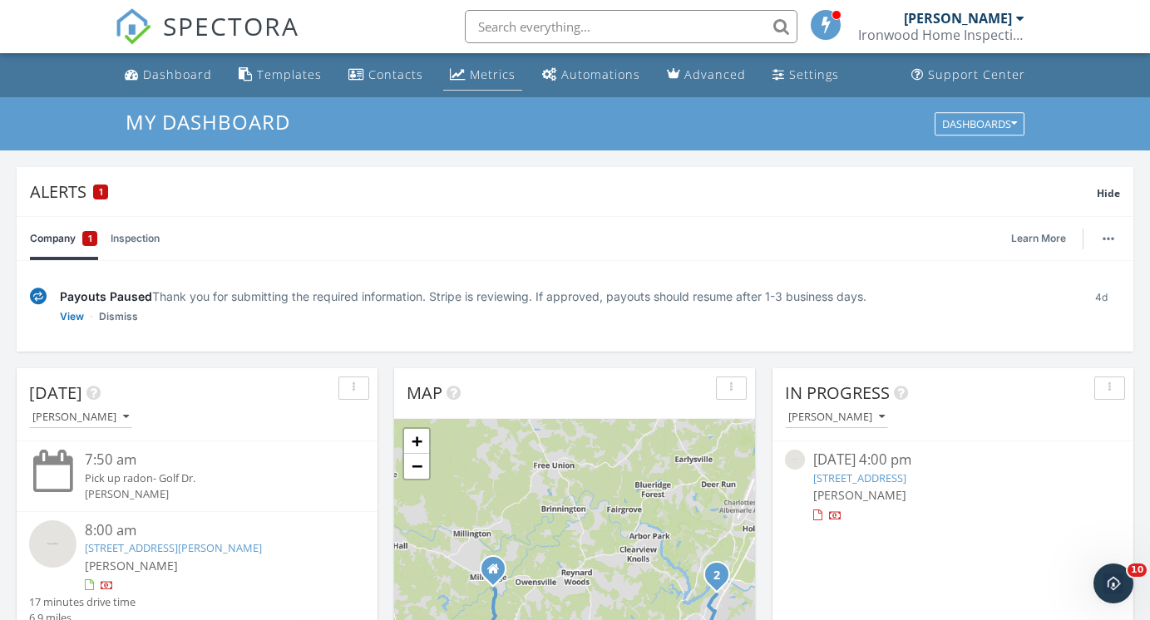
click at [493, 61] on link "Metrics" at bounding box center [482, 75] width 79 height 31
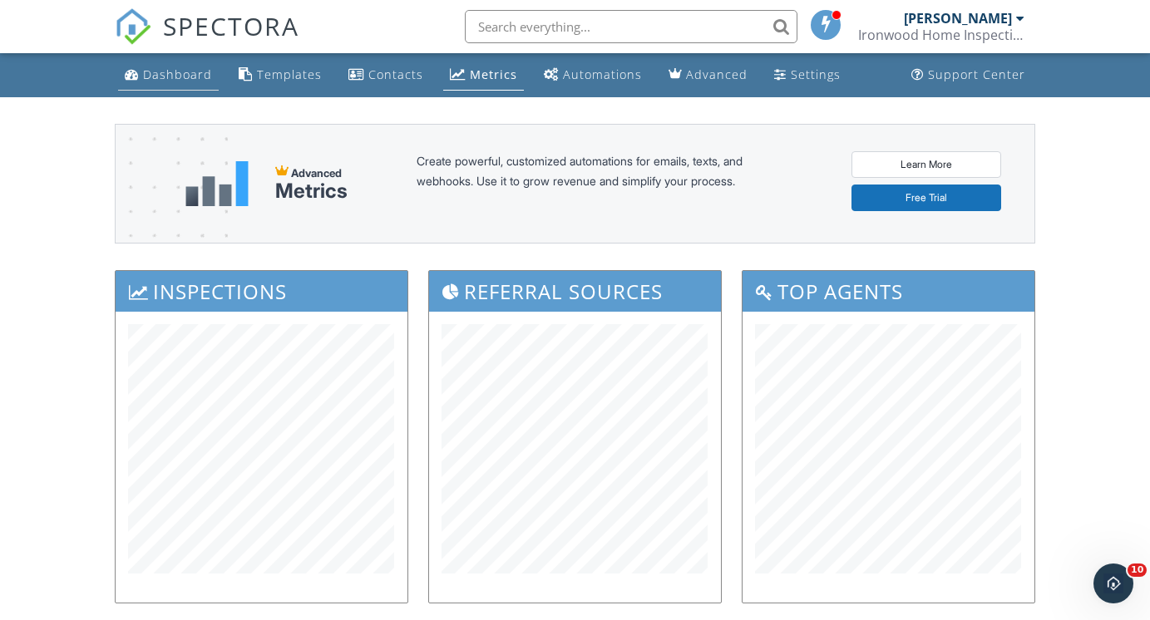
click at [165, 66] on link "Dashboard" at bounding box center [168, 75] width 101 height 31
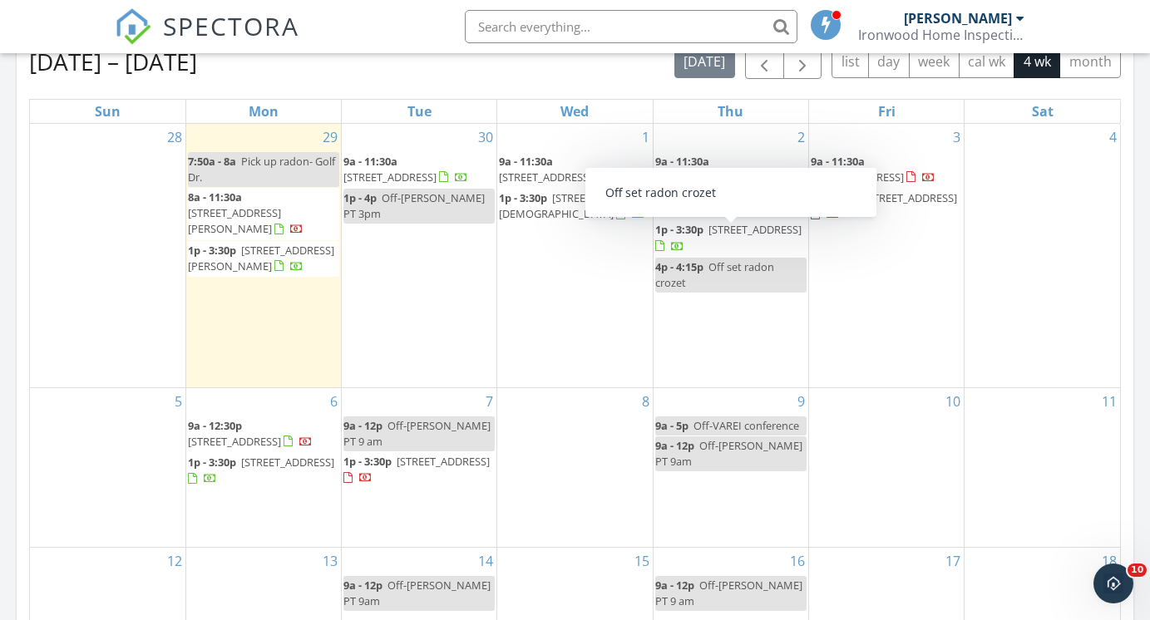
scroll to position [888, 0]
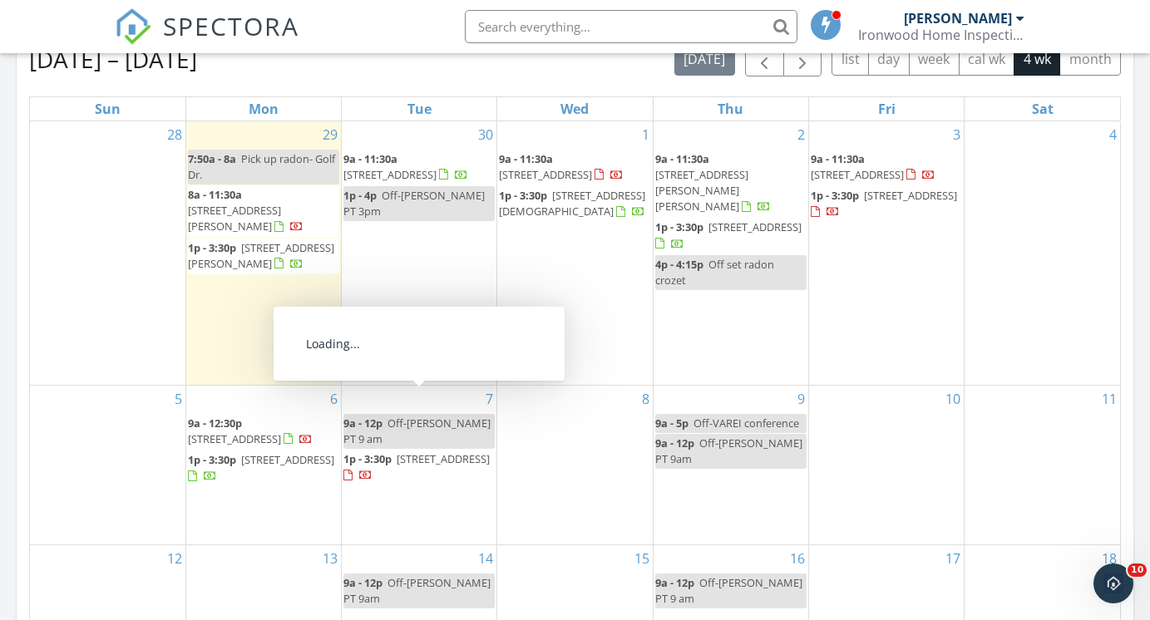
click at [377, 386] on div "7 9a - 12p Off-[PERSON_NAME] PT 9 am 1p - 3:30p [STREET_ADDRESS]" at bounding box center [419, 465] width 155 height 159
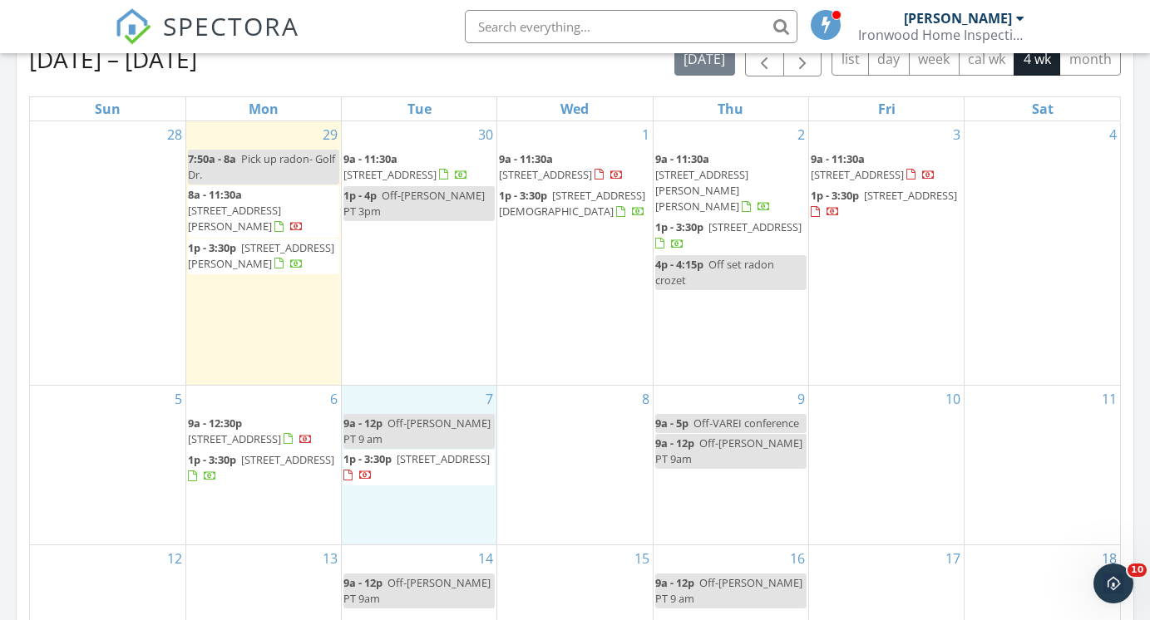
drag, startPoint x: 377, startPoint y: 367, endPoint x: 456, endPoint y: 196, distance: 187.8
click at [456, 196] on span "Off-[PERSON_NAME] PT 3pm" at bounding box center [413, 203] width 141 height 31
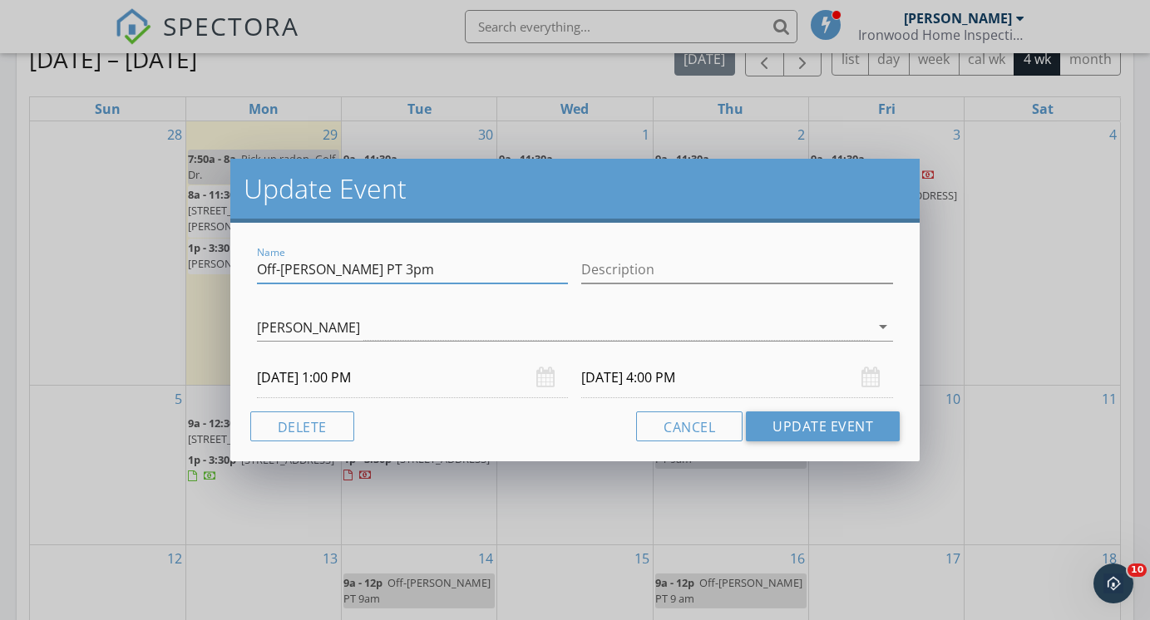
drag, startPoint x: 312, startPoint y: 269, endPoint x: 435, endPoint y: 269, distance: 123.0
click at [435, 269] on input "Off-[PERSON_NAME] PT 3pm" at bounding box center [413, 269] width 312 height 27
type input "Off-[PERSON_NAME]"
click at [792, 437] on button "Update Event" at bounding box center [823, 426] width 154 height 30
